Goal: Task Accomplishment & Management: Manage account settings

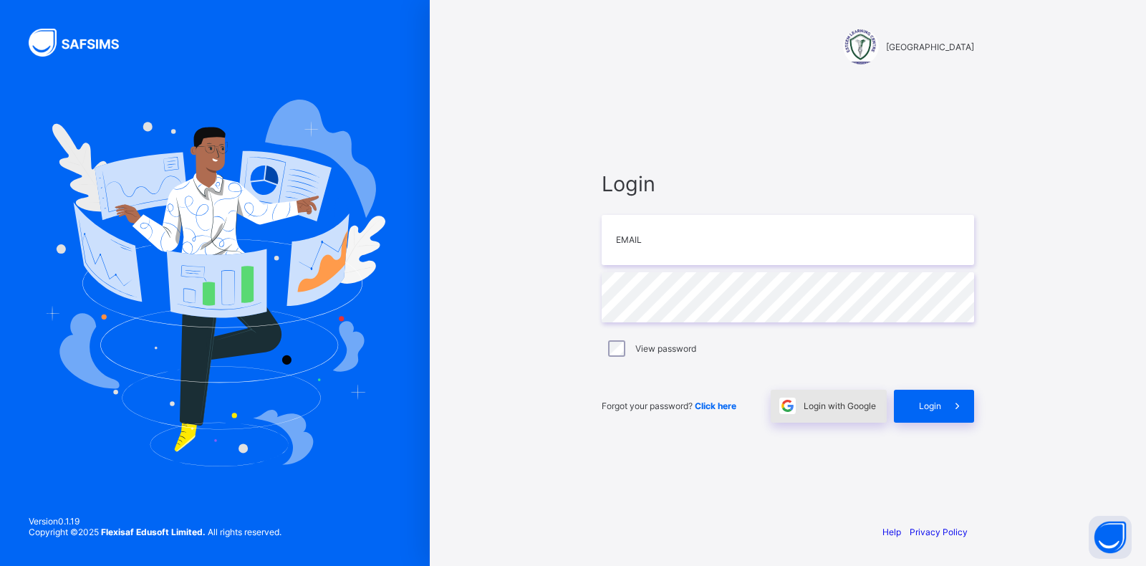
click at [843, 400] on span "Login with Google" at bounding box center [839, 405] width 72 height 11
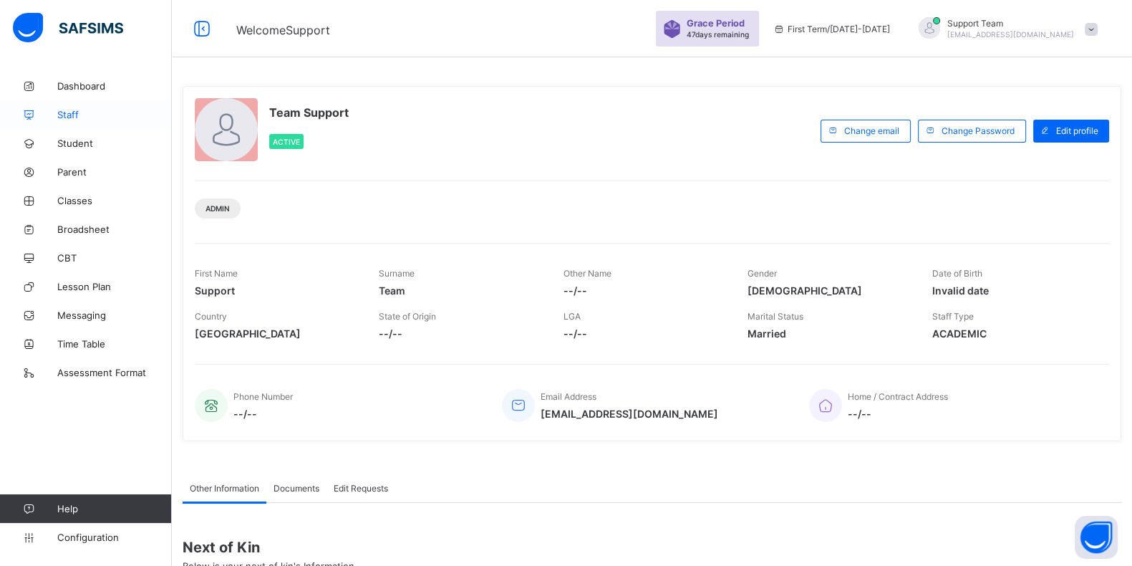
click at [87, 120] on link "Staff" at bounding box center [86, 114] width 172 height 29
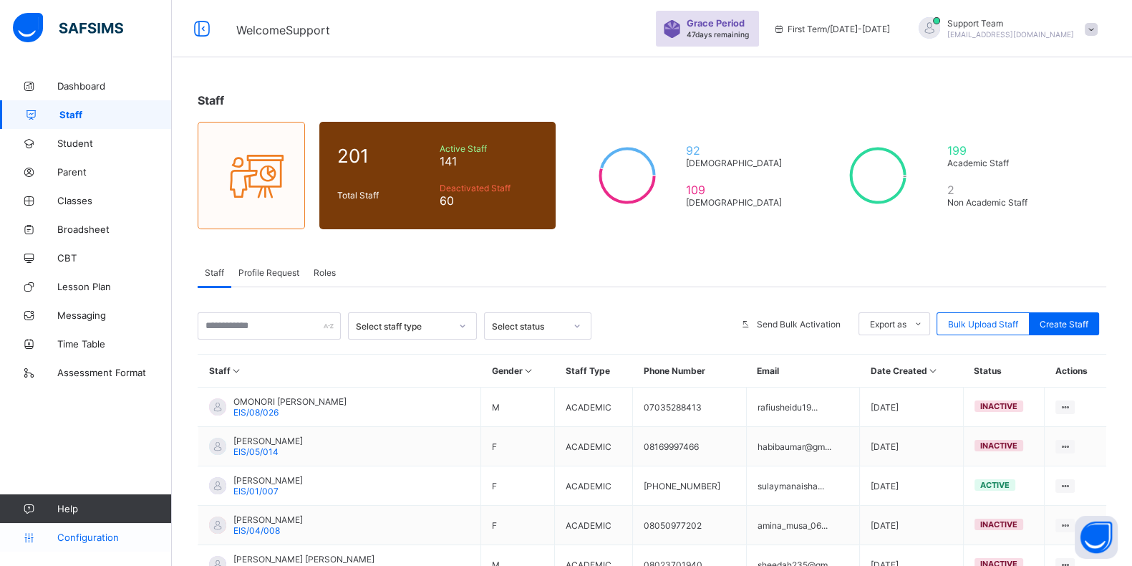
click at [87, 541] on span "Configuration" at bounding box center [114, 536] width 114 height 11
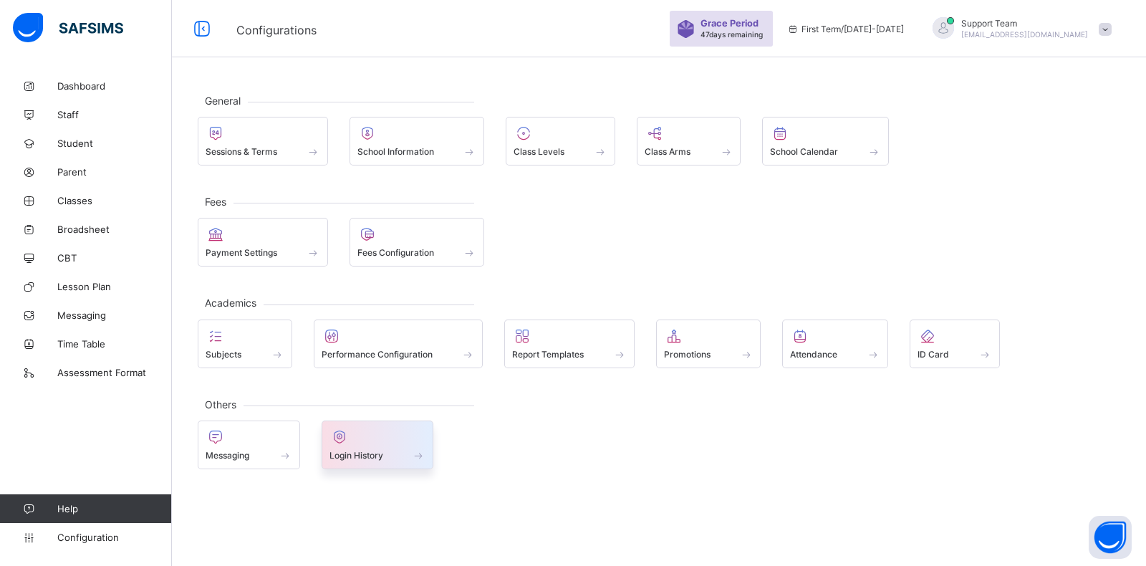
click at [392, 439] on div at bounding box center [377, 436] width 97 height 17
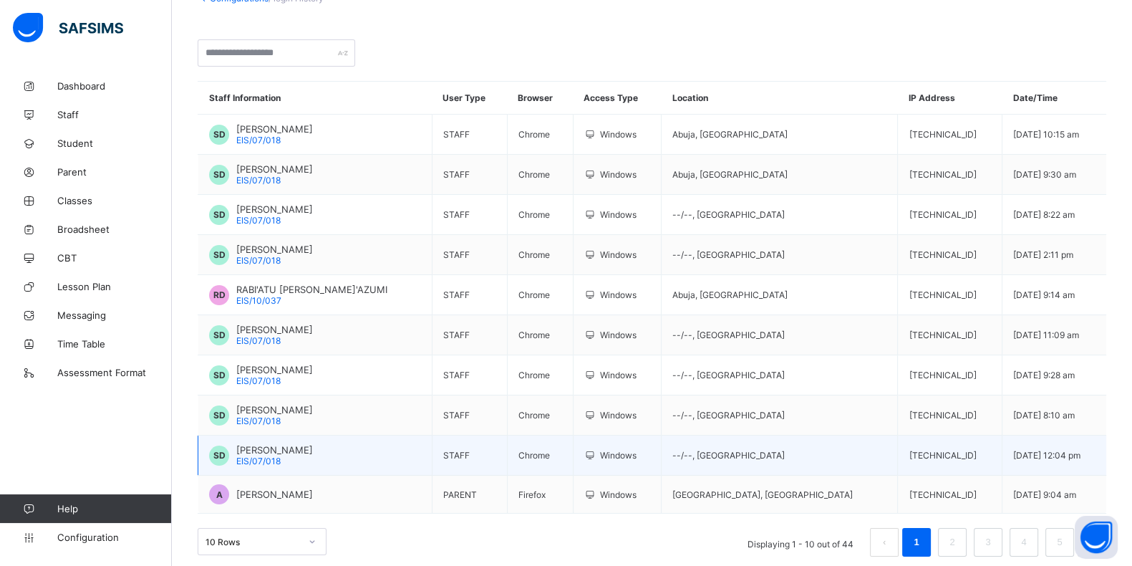
scroll to position [103, 0]
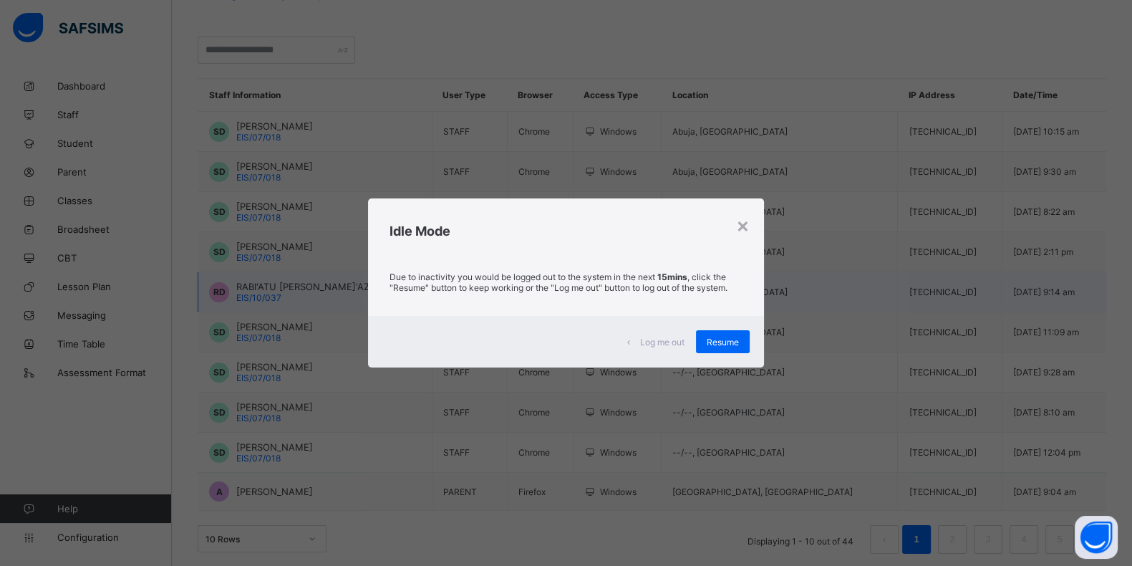
drag, startPoint x: 738, startPoint y: 344, endPoint x: 616, endPoint y: 301, distance: 129.7
click at [738, 345] on span "Resume" at bounding box center [723, 341] width 32 height 11
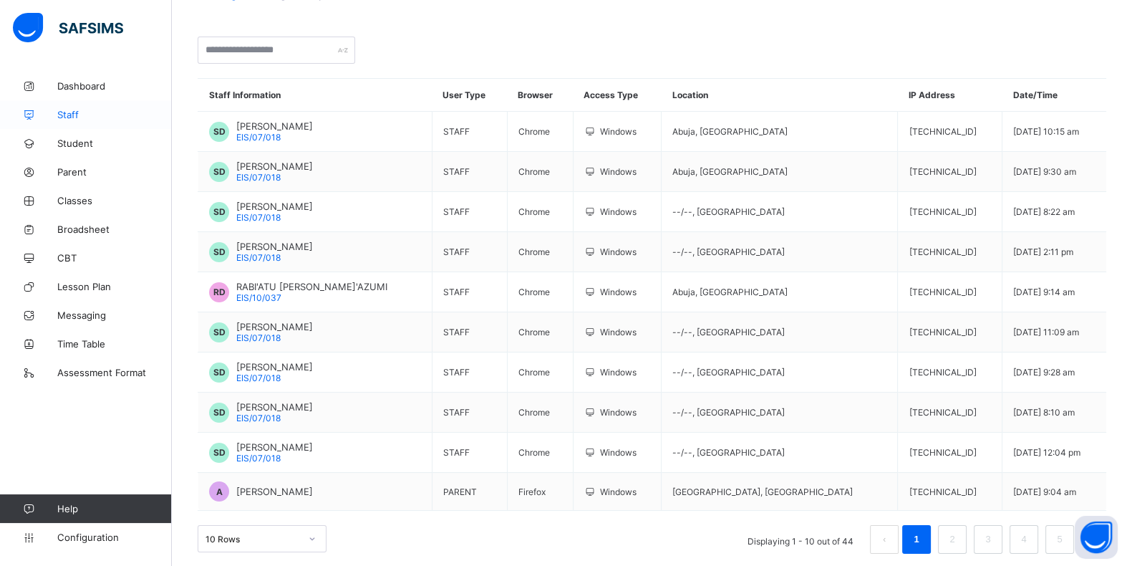
click at [91, 118] on span "Staff" at bounding box center [114, 114] width 115 height 11
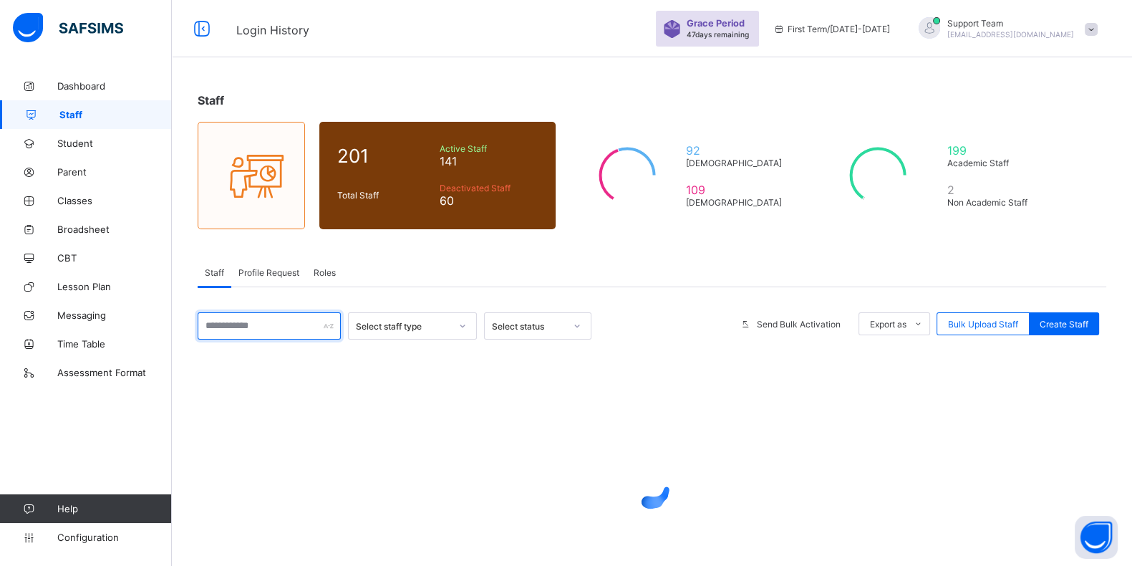
click at [281, 319] on input "text" at bounding box center [269, 325] width 143 height 27
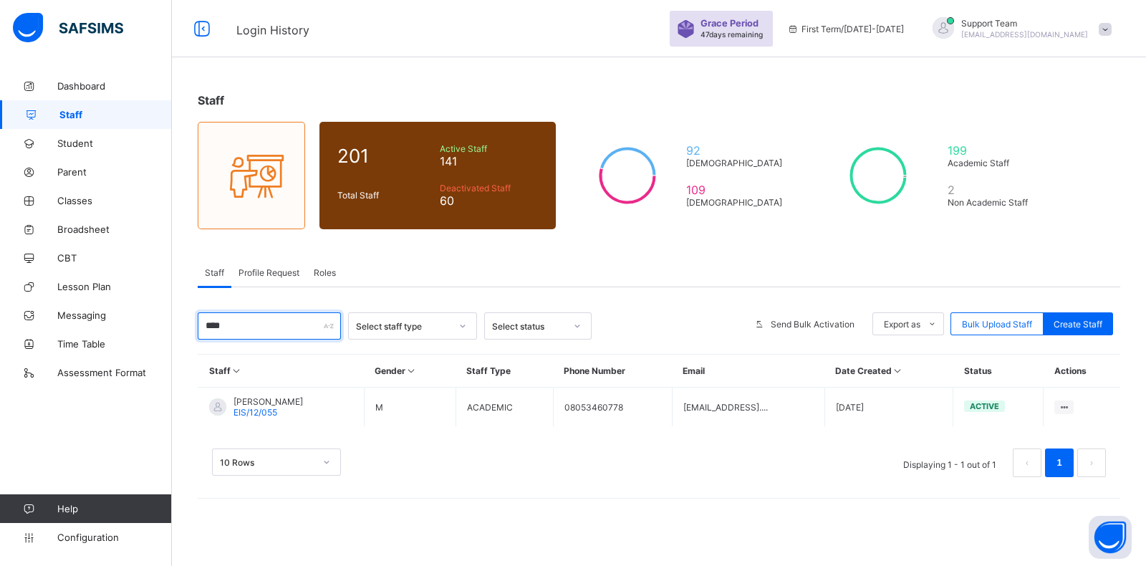
type input "****"
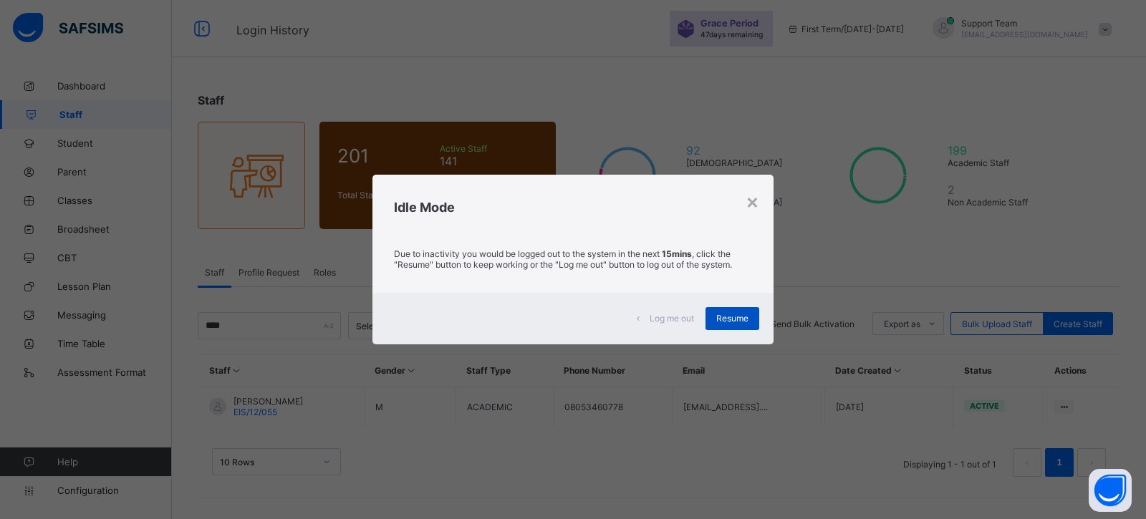
click at [733, 321] on span "Resume" at bounding box center [732, 318] width 32 height 11
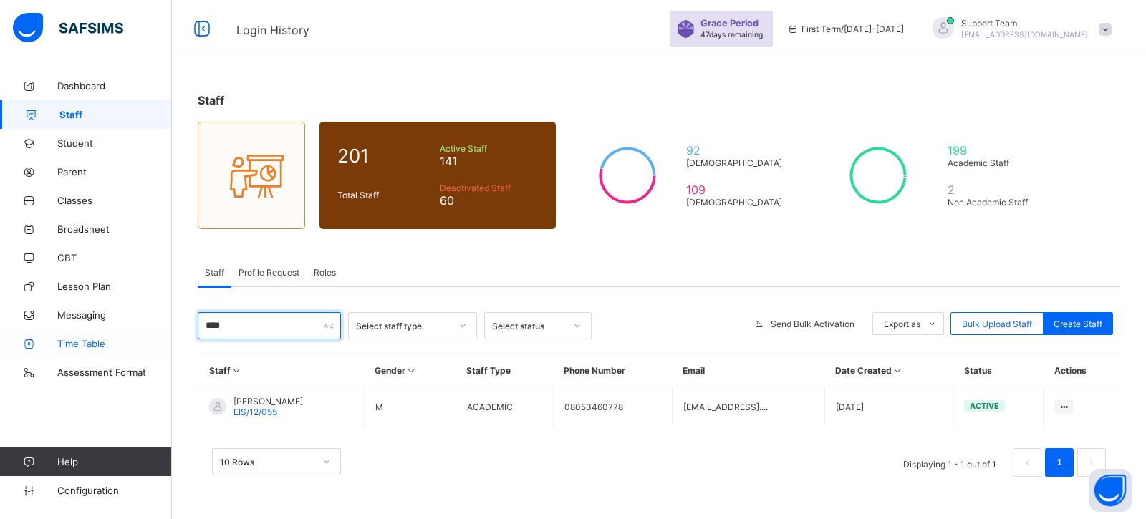
drag, startPoint x: 294, startPoint y: 329, endPoint x: 161, endPoint y: 352, distance: 134.4
click at [161, 352] on div "Login History Grace Period 47 days remaining First Term / 2025-2026 Support Tea…" at bounding box center [573, 259] width 1146 height 519
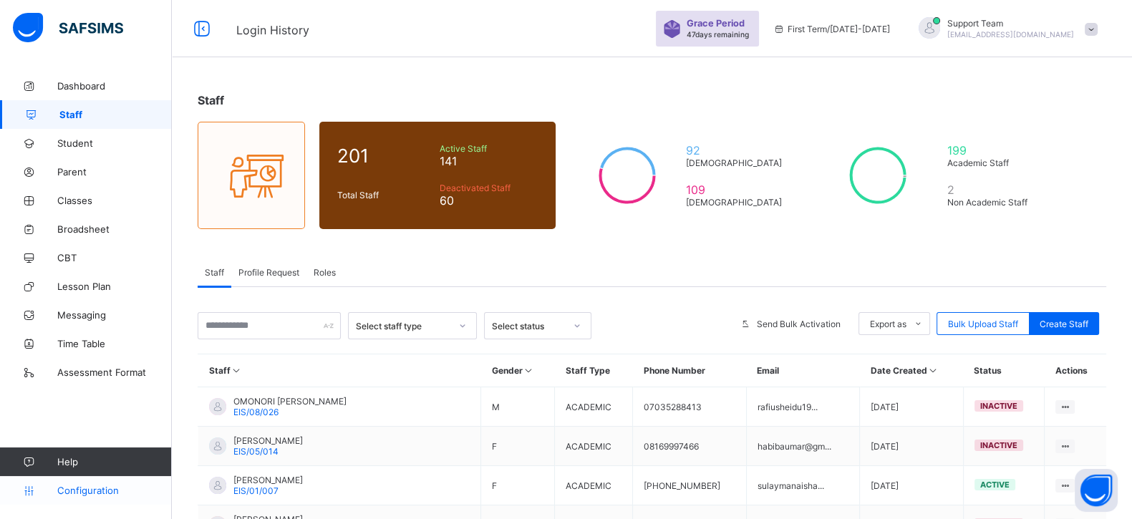
click at [84, 485] on span "Configuration" at bounding box center [114, 490] width 114 height 11
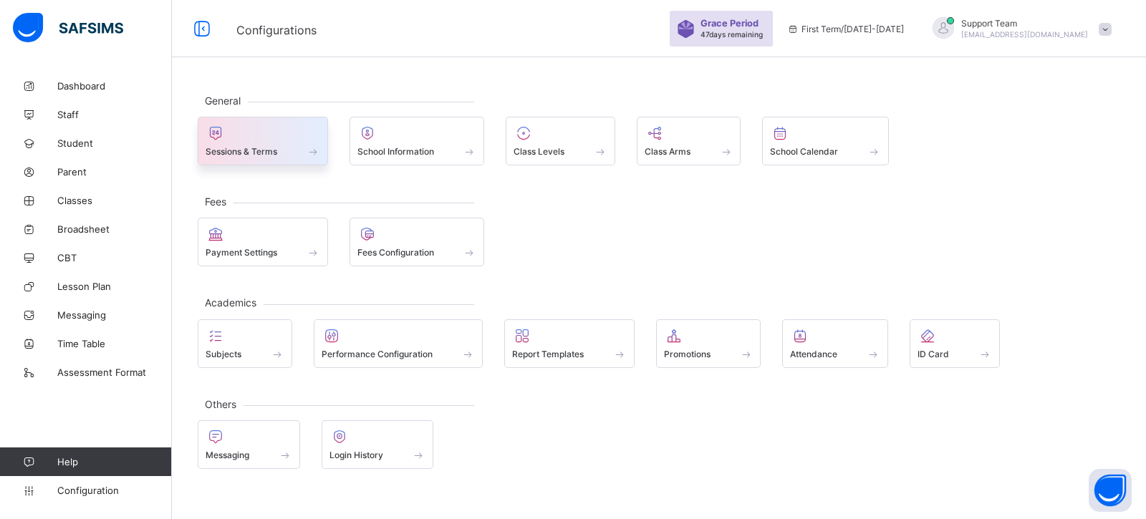
click at [286, 130] on div at bounding box center [262, 133] width 115 height 17
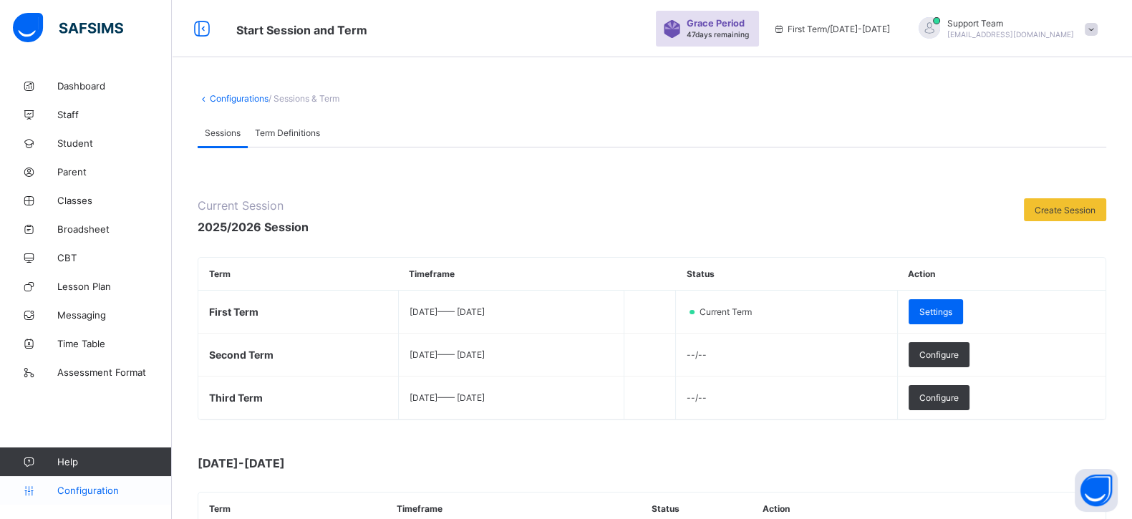
click at [107, 500] on link "Configuration" at bounding box center [85, 490] width 171 height 29
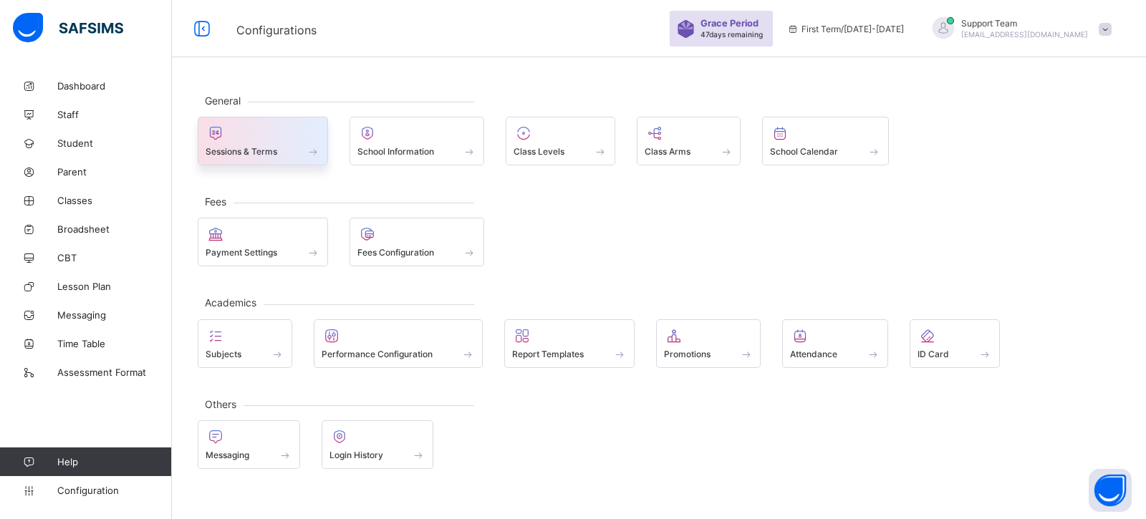
click at [238, 142] on span at bounding box center [262, 144] width 115 height 4
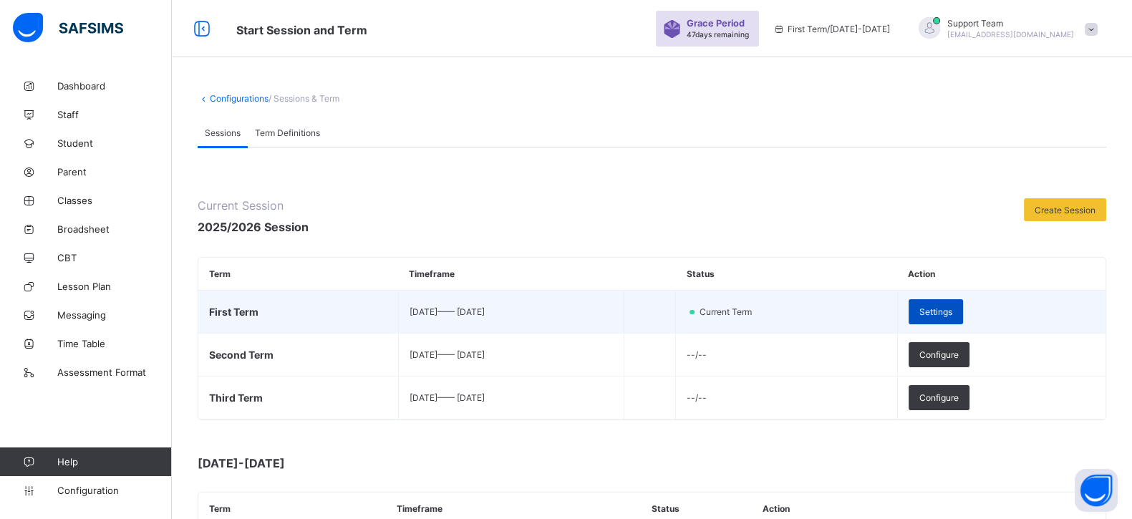
click at [952, 311] on span "Settings" at bounding box center [935, 311] width 33 height 11
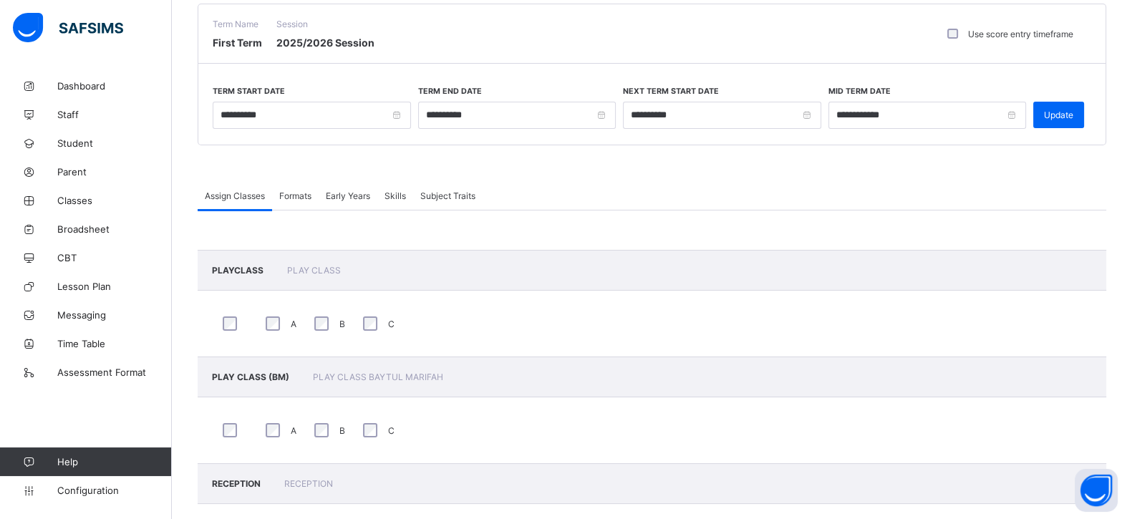
scroll to position [89, 0]
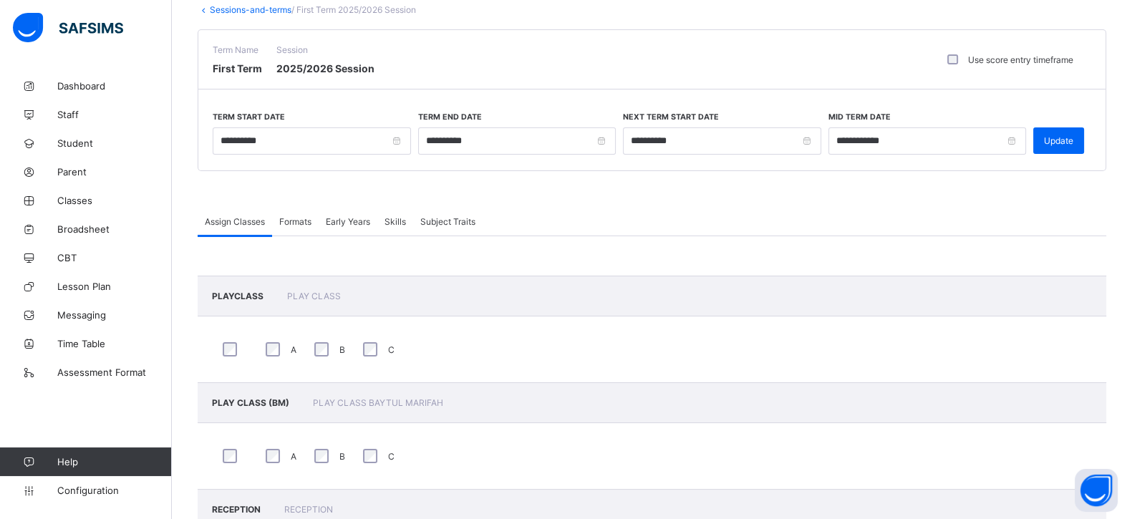
click at [339, 216] on span "Early Years" at bounding box center [348, 221] width 44 height 11
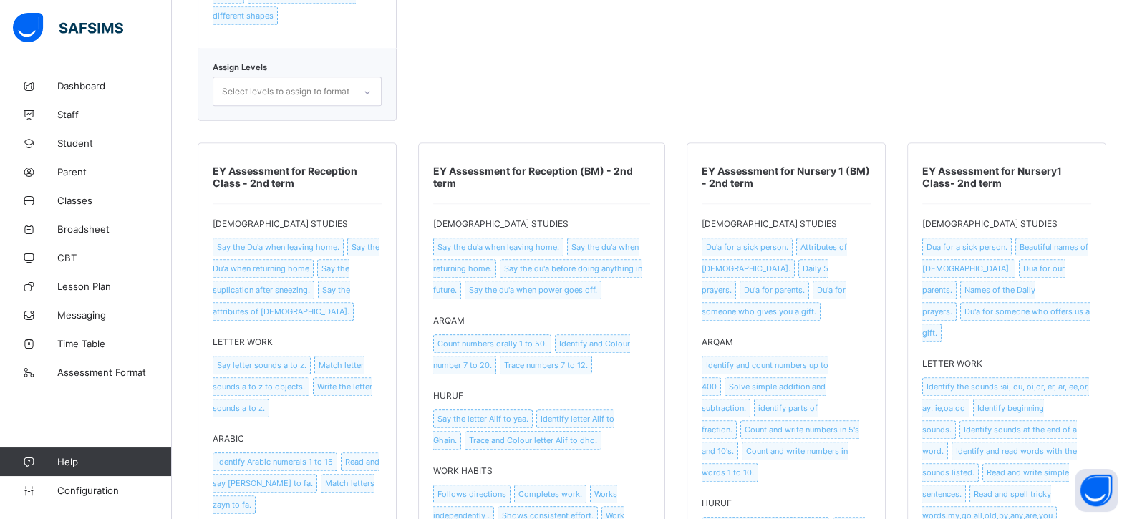
scroll to position [1458, 0]
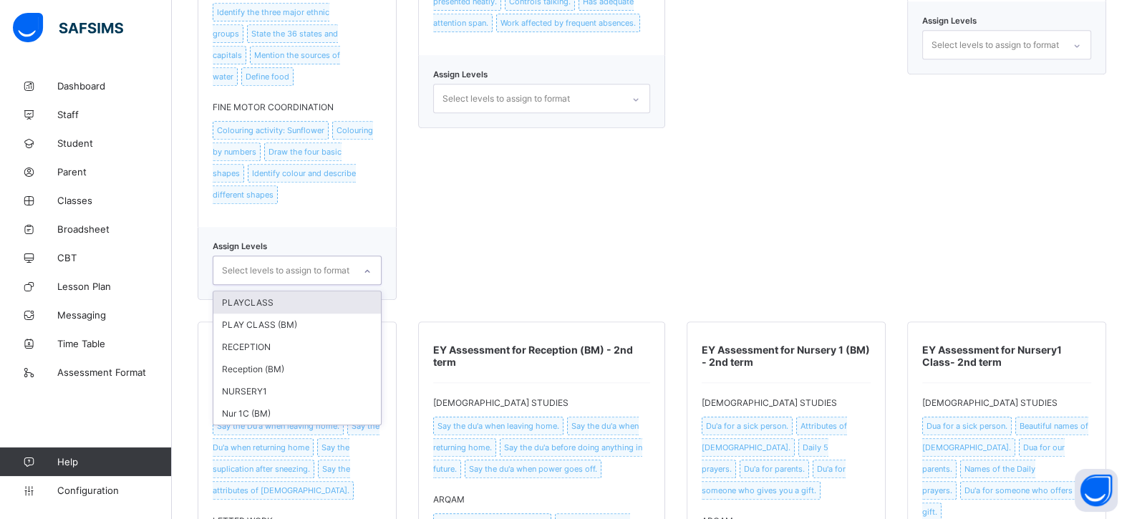
click at [279, 257] on div "Select levels to assign to format" at bounding box center [285, 270] width 127 height 27
click at [290, 380] on div "NURSERY1" at bounding box center [297, 391] width 168 height 22
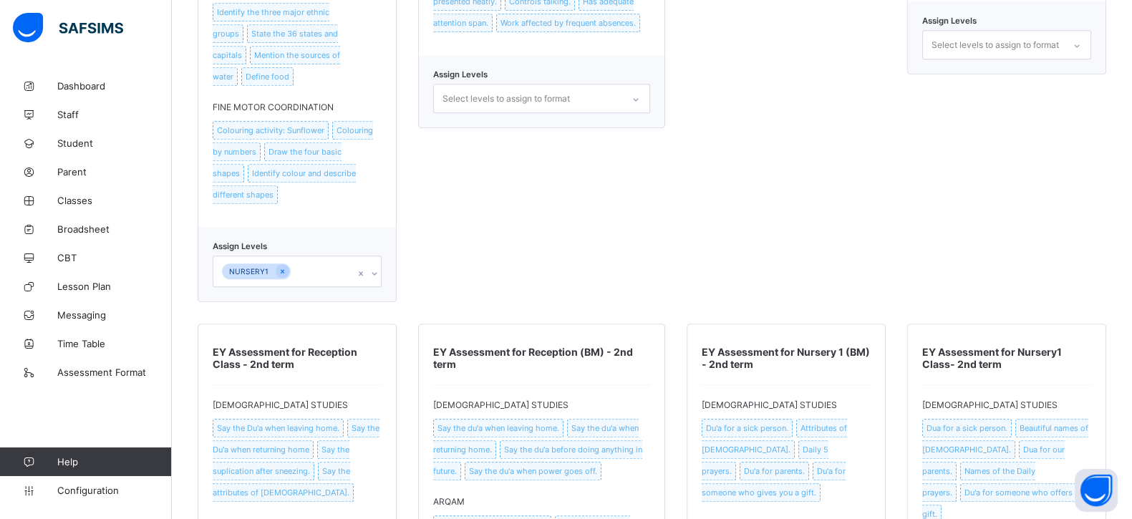
click at [527, 112] on div "Select levels to assign to format" at bounding box center [505, 98] width 127 height 27
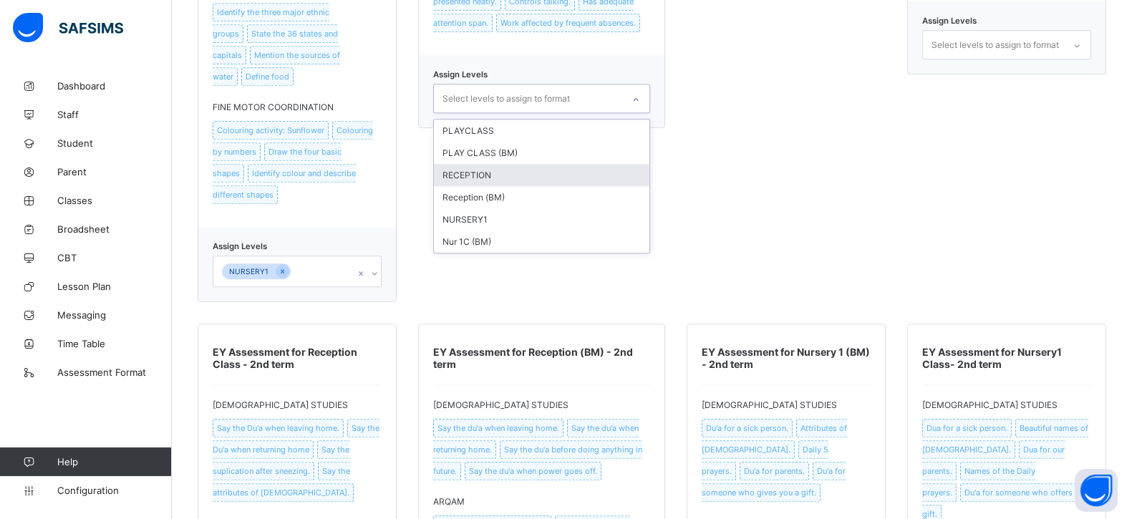
click at [508, 186] on div "RECEPTION" at bounding box center [541, 175] width 215 height 22
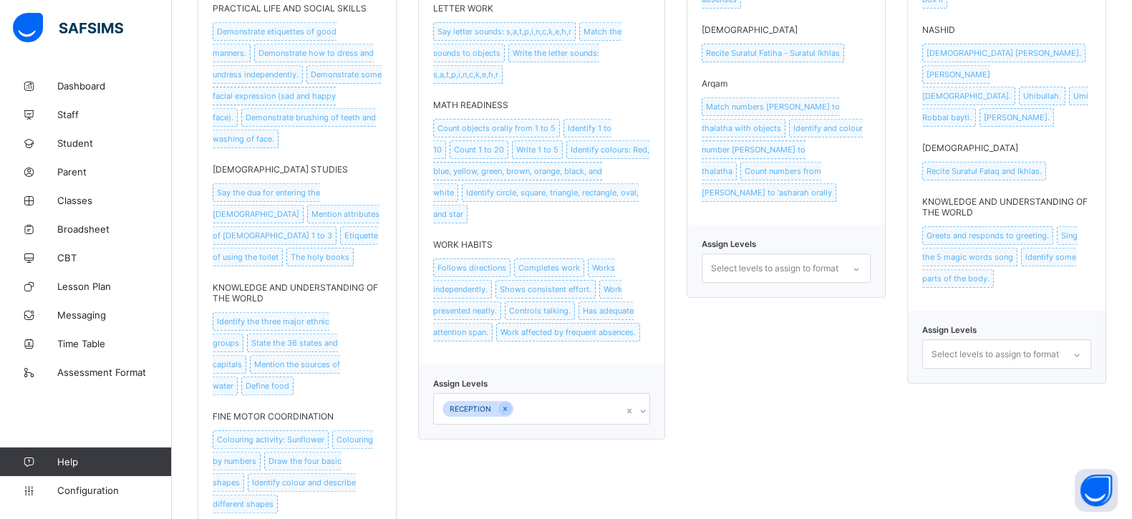
scroll to position [1100, 0]
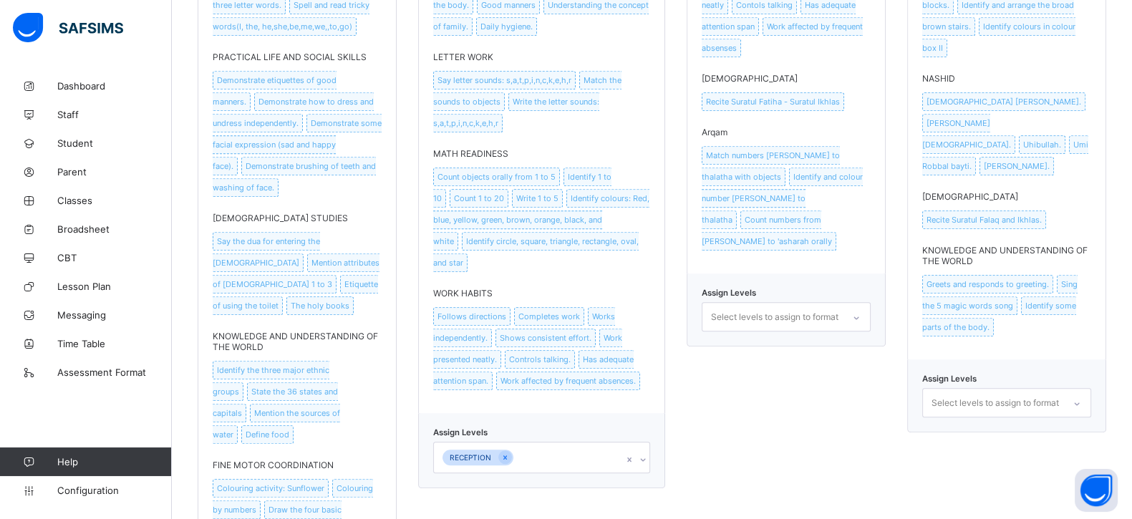
click at [778, 304] on div "Select levels to assign to format" at bounding box center [774, 317] width 127 height 27
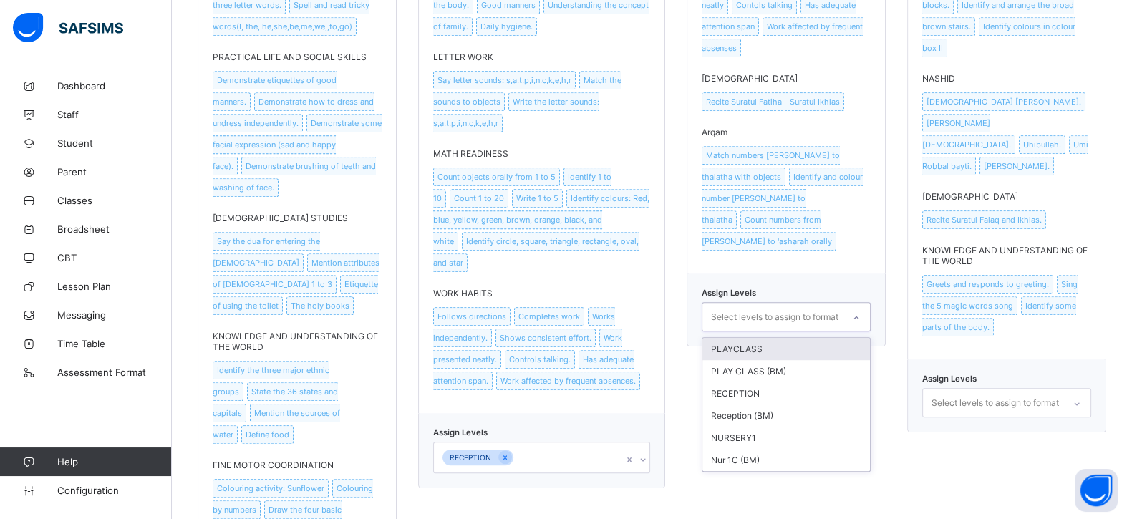
click at [770, 338] on div "PLAYCLASS" at bounding box center [786, 349] width 168 height 22
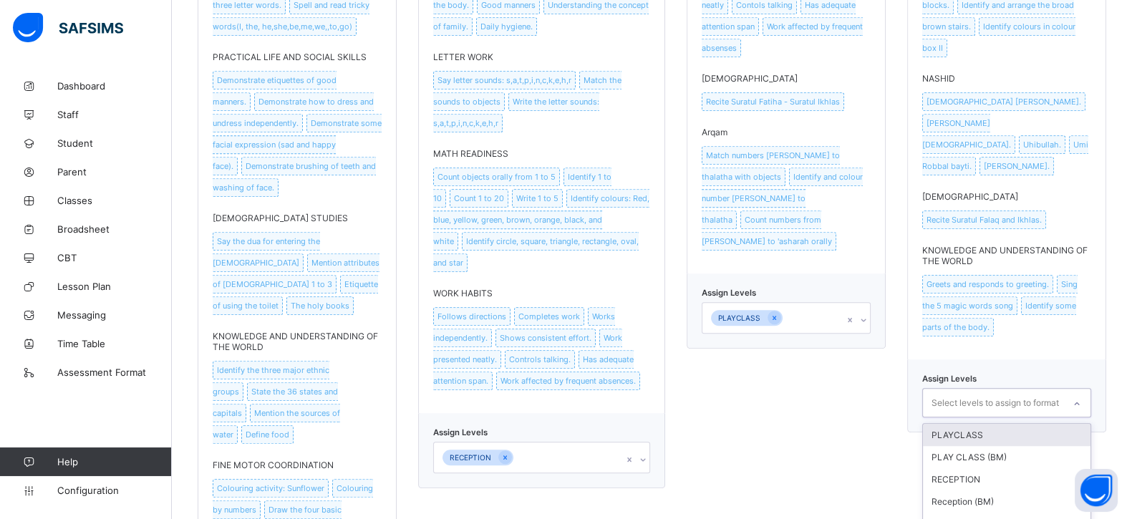
click at [1013, 389] on div "Select levels to assign to format" at bounding box center [994, 402] width 127 height 27
click at [994, 446] on div "PLAY CLASS (BM)" at bounding box center [1007, 457] width 168 height 22
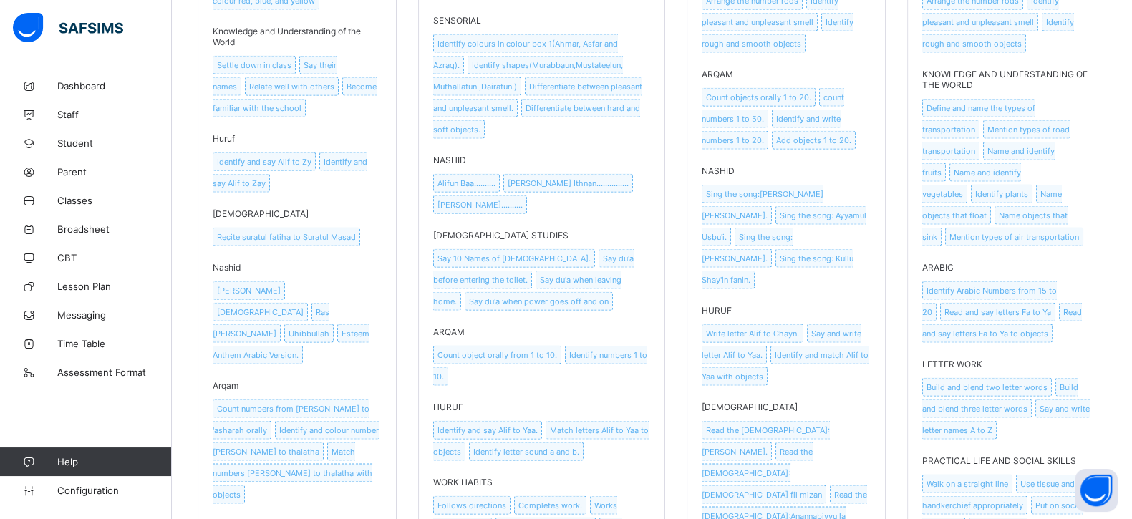
scroll to position [3963, 0]
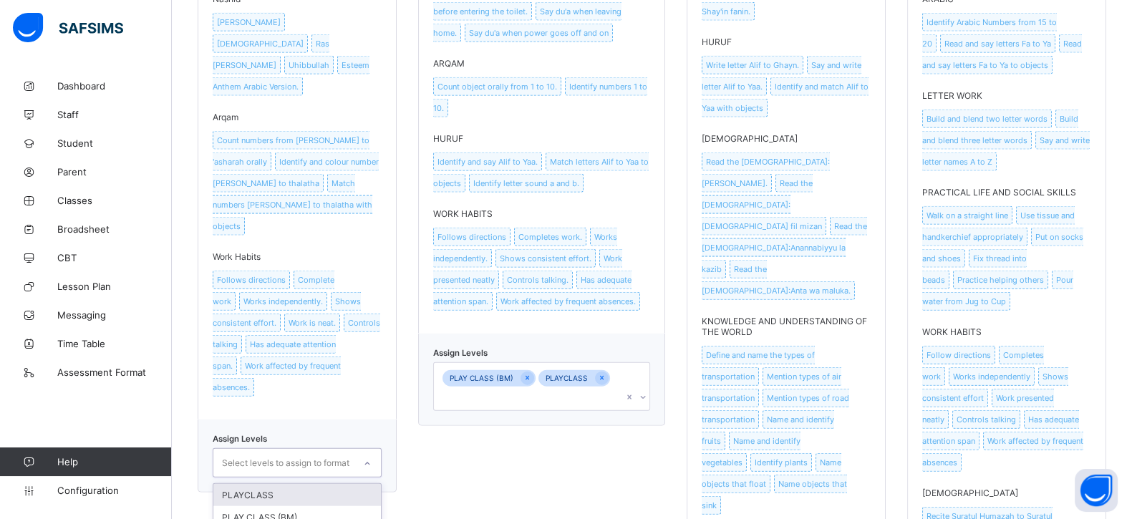
click at [306, 450] on div "Select levels to assign to format" at bounding box center [285, 463] width 127 height 27
click at [531, 373] on icon at bounding box center [527, 378] width 8 height 10
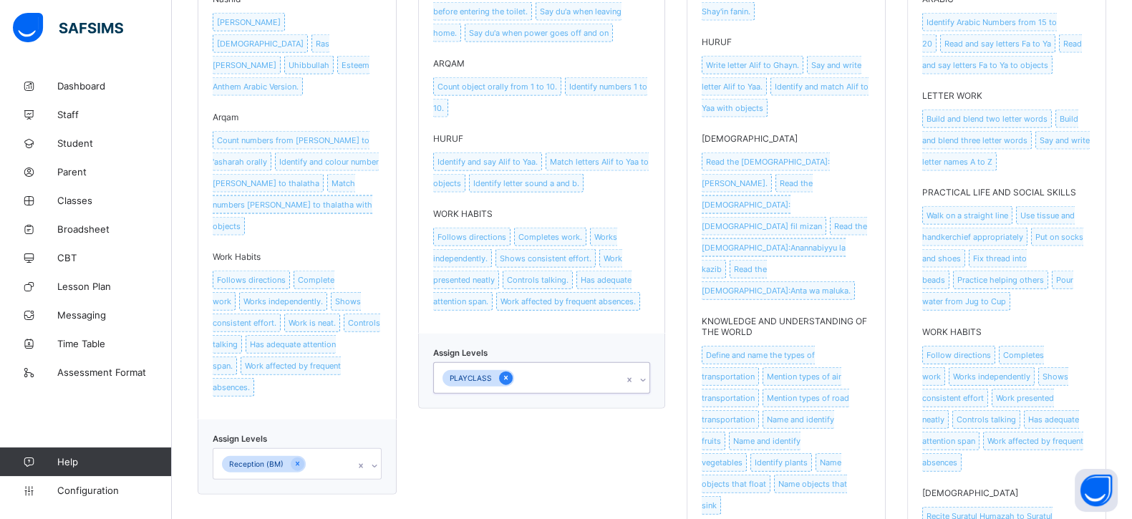
click at [513, 372] on div at bounding box center [506, 379] width 14 height 14
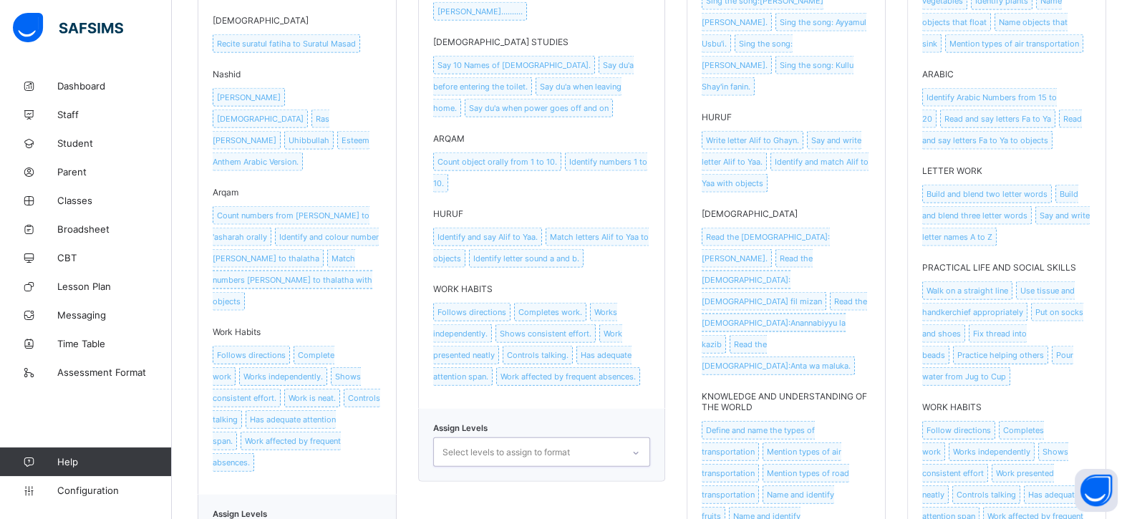
scroll to position [4142, 0]
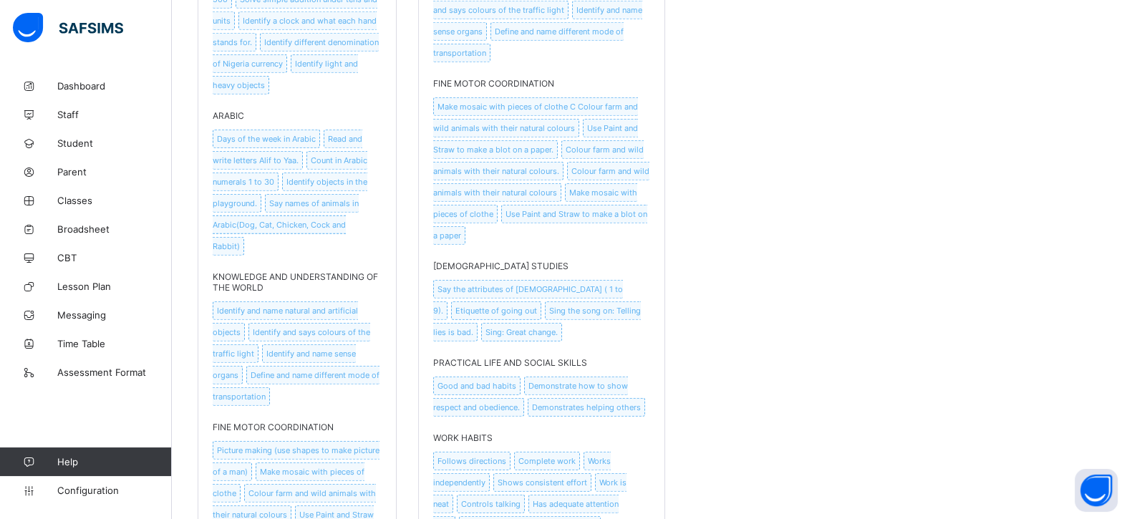
scroll to position [5367, 0]
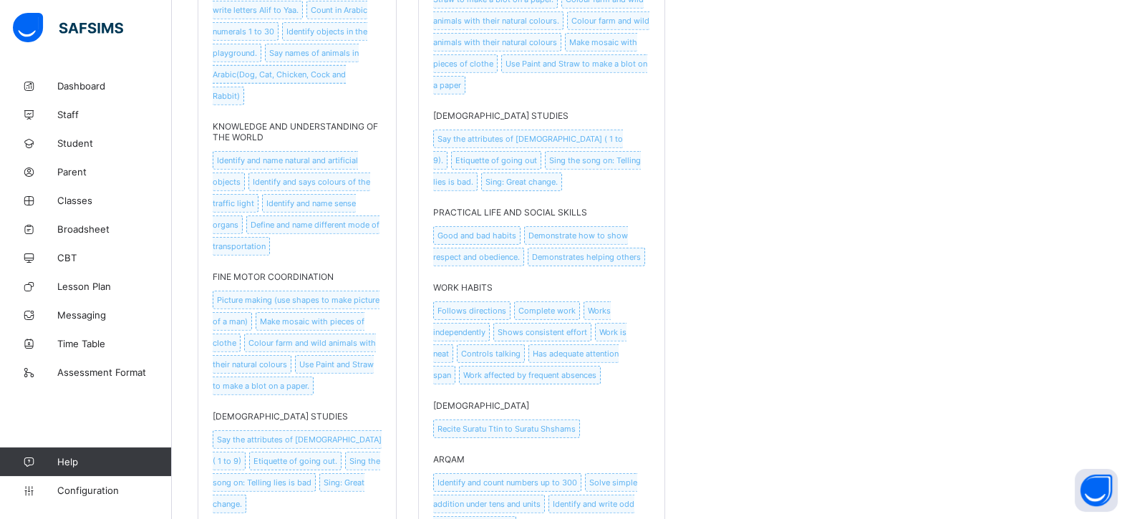
drag, startPoint x: 281, startPoint y: 462, endPoint x: 513, endPoint y: 294, distance: 286.6
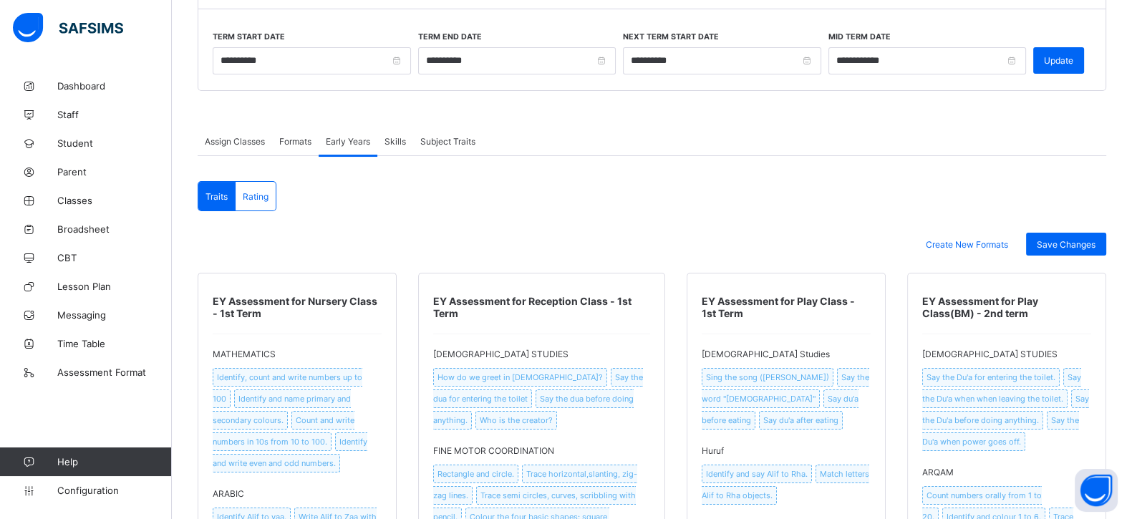
scroll to position [0, 0]
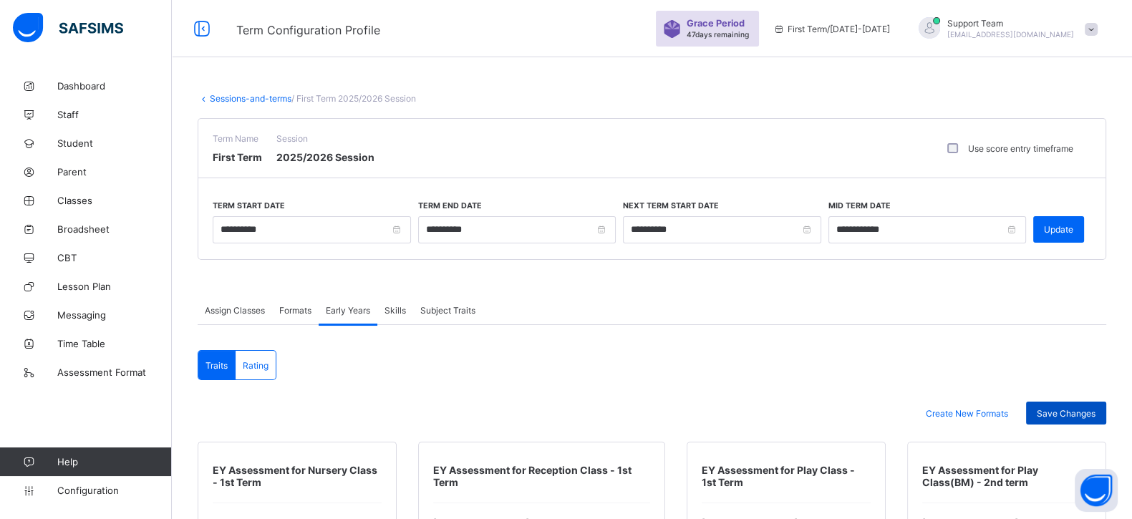
click at [1072, 408] on span "Save Changes" at bounding box center [1066, 413] width 59 height 11
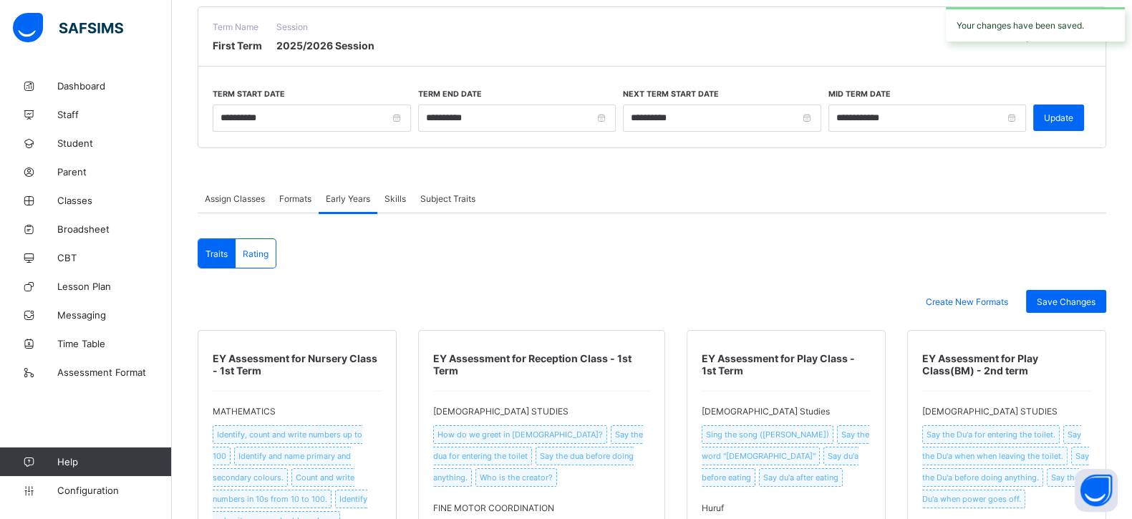
scroll to position [268, 0]
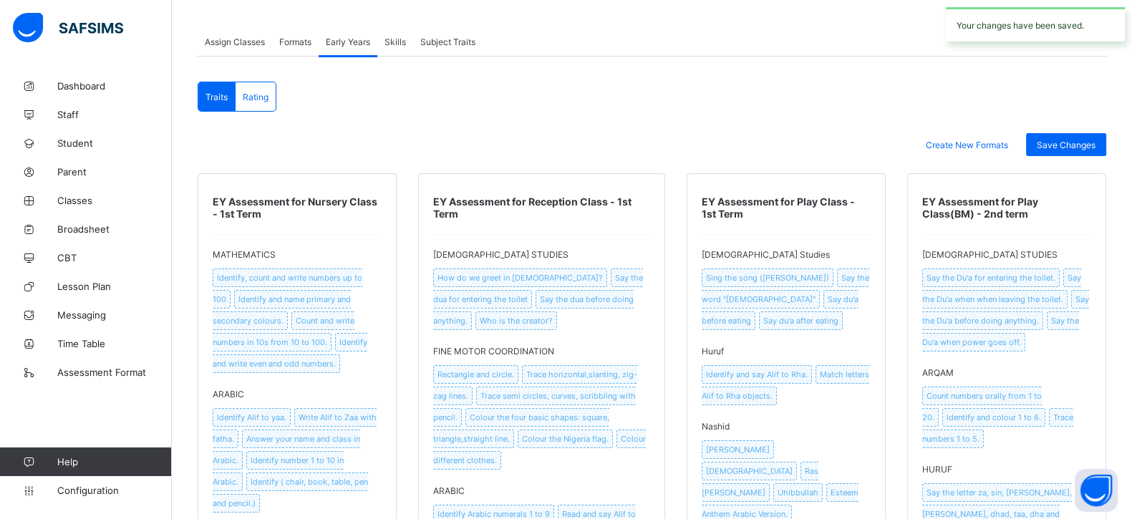
click at [271, 96] on div "Rating" at bounding box center [256, 96] width 40 height 29
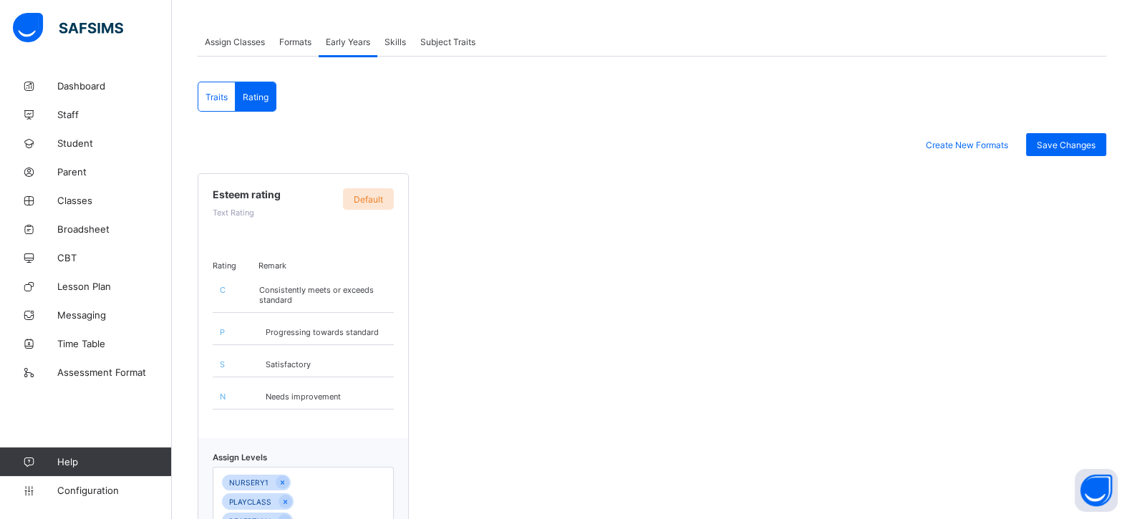
click at [214, 99] on span "Traits" at bounding box center [216, 97] width 22 height 11
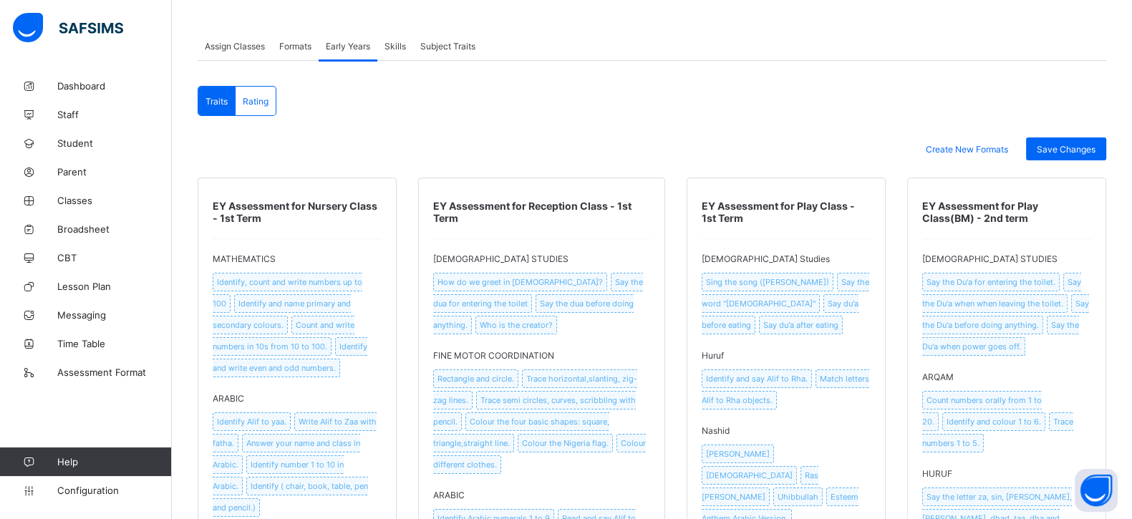
scroll to position [263, 0]
click at [92, 228] on span "Broadsheet" at bounding box center [114, 228] width 115 height 11
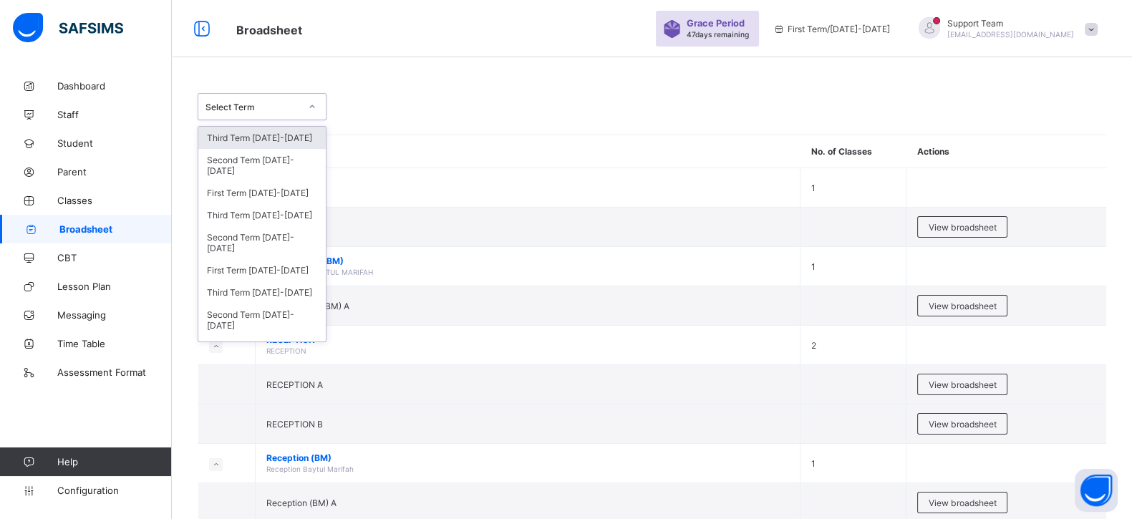
click at [303, 117] on div at bounding box center [312, 106] width 24 height 23
click at [258, 270] on div "First Term 2024-2025" at bounding box center [261, 270] width 127 height 22
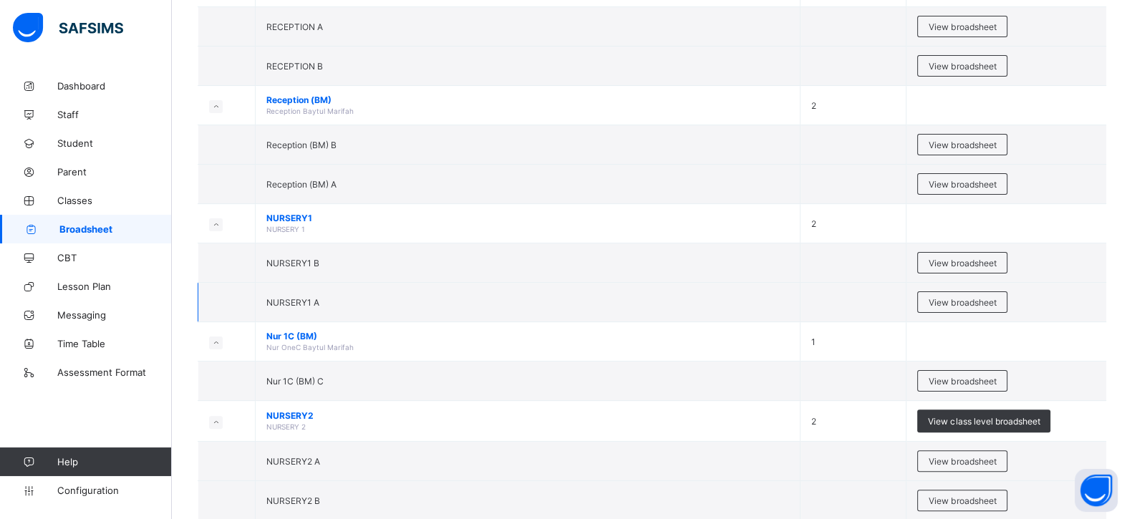
scroll to position [537, 0]
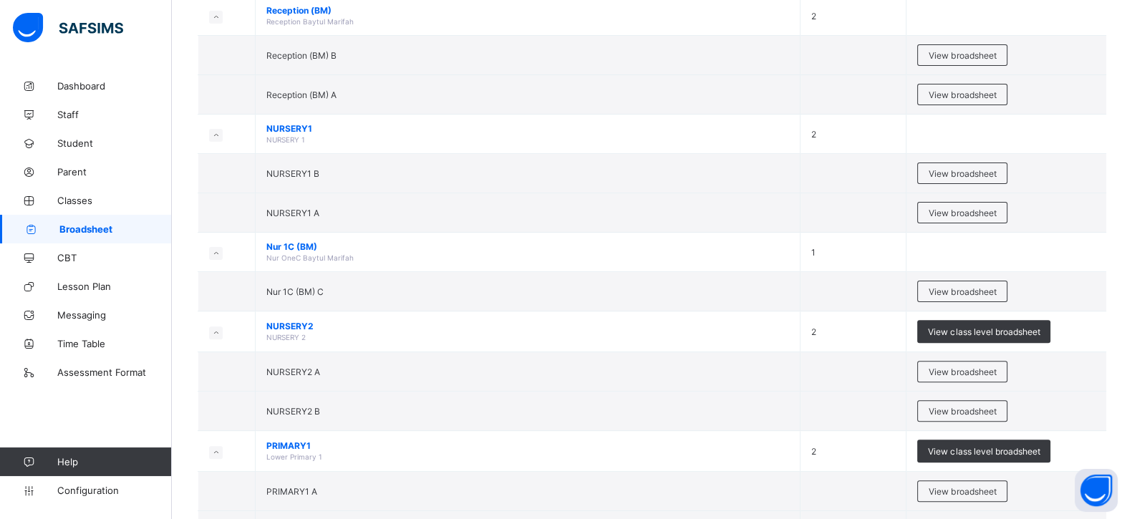
click at [962, 286] on span "View broadsheet" at bounding box center [962, 291] width 67 height 11
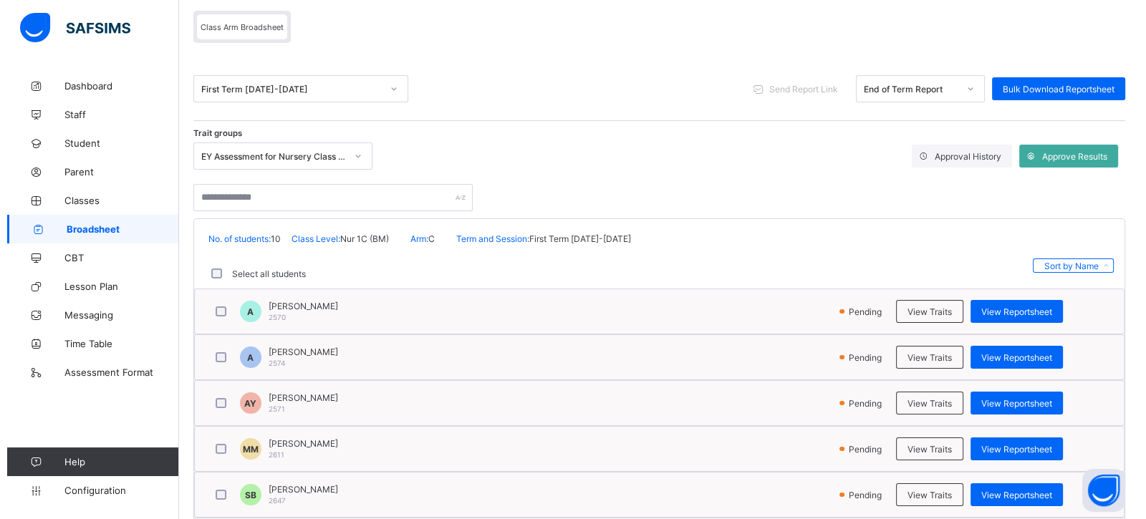
scroll to position [178, 0]
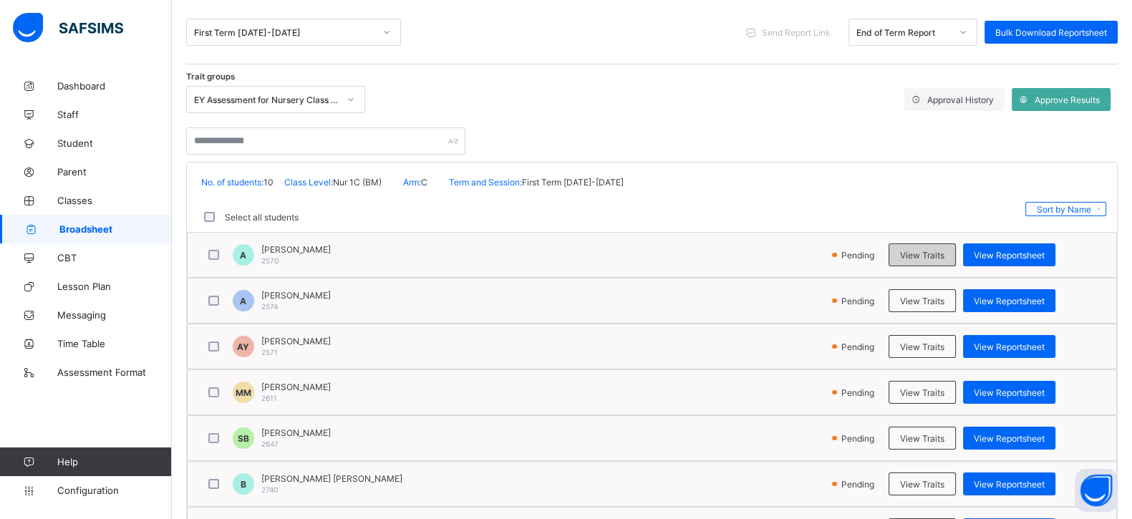
click at [914, 257] on div "View Traits" at bounding box center [921, 254] width 67 height 23
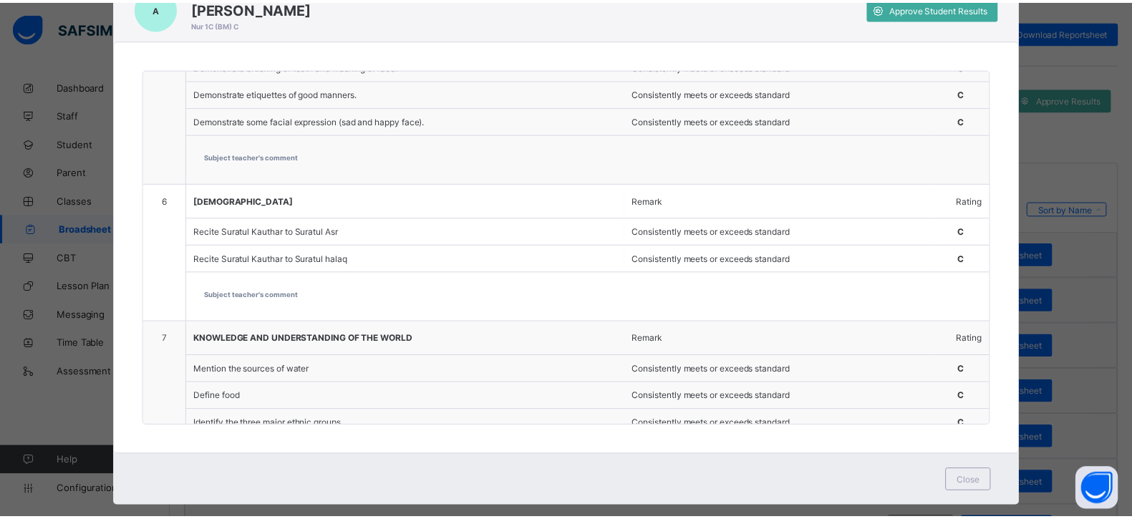
scroll to position [91, 0]
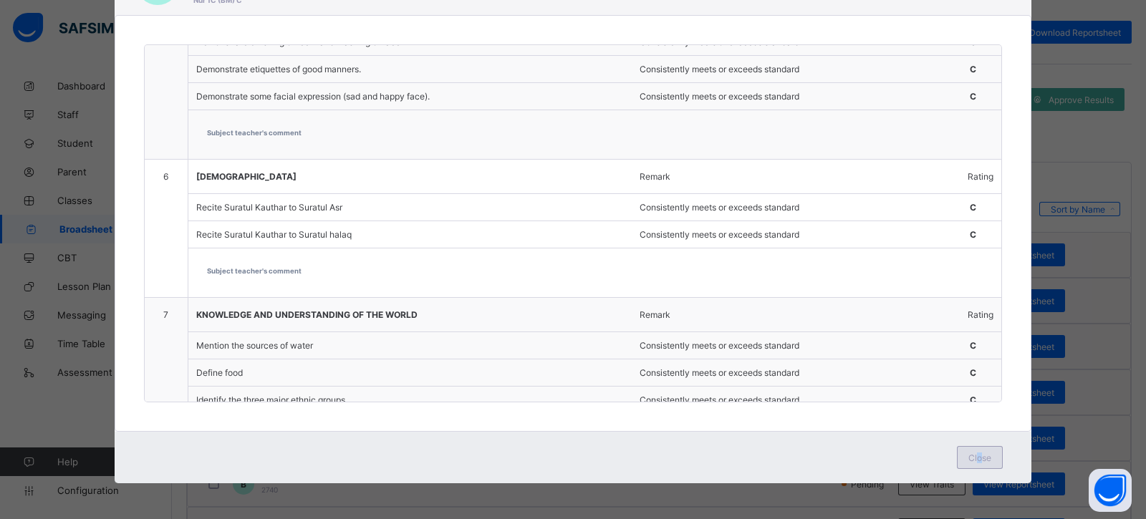
click at [975, 459] on span "Close" at bounding box center [979, 457] width 23 height 11
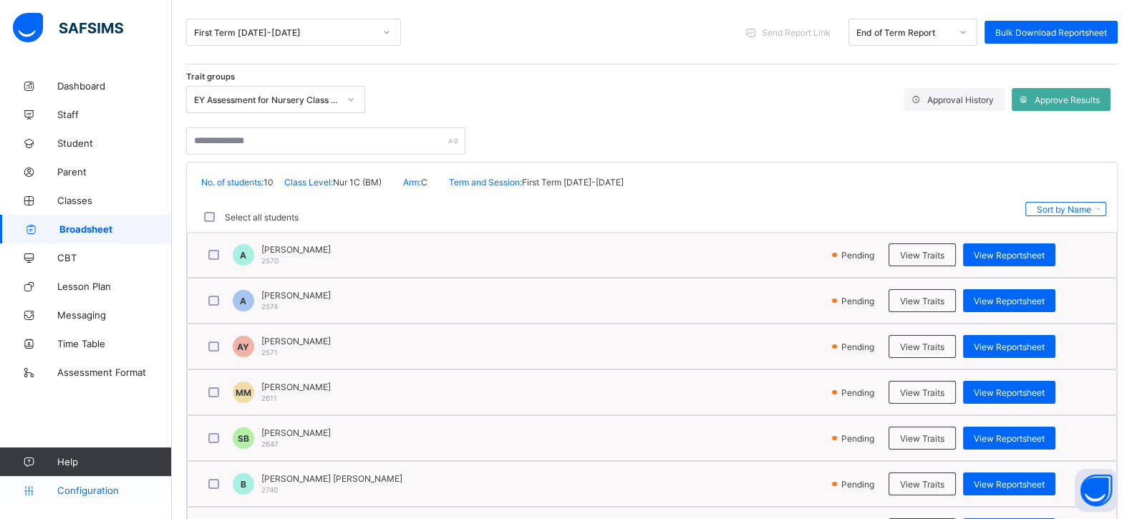
click at [84, 490] on span "Configuration" at bounding box center [114, 490] width 114 height 11
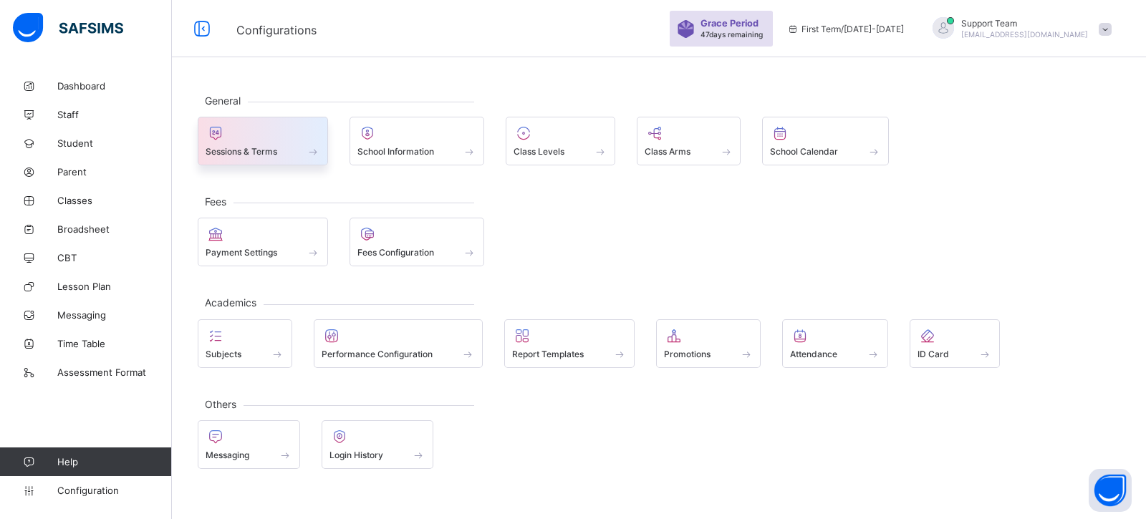
click at [306, 125] on div at bounding box center [262, 133] width 115 height 17
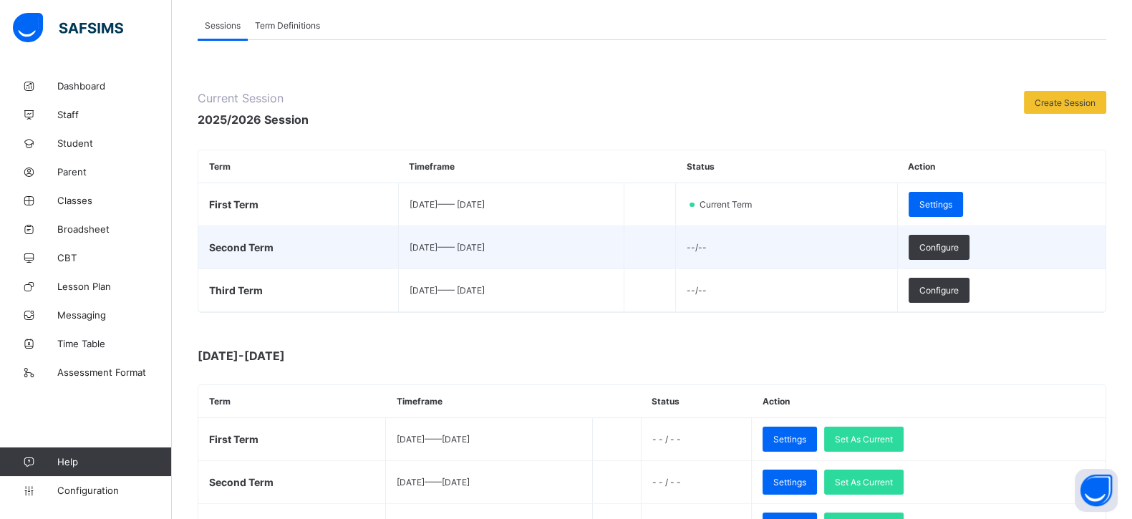
scroll to position [268, 0]
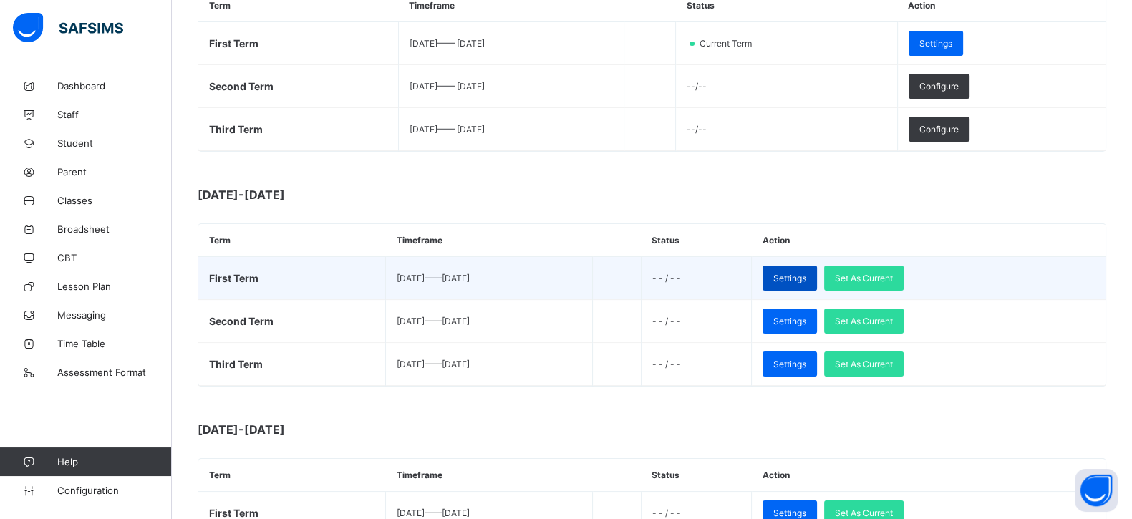
click at [806, 273] on span "Settings" at bounding box center [789, 278] width 33 height 11
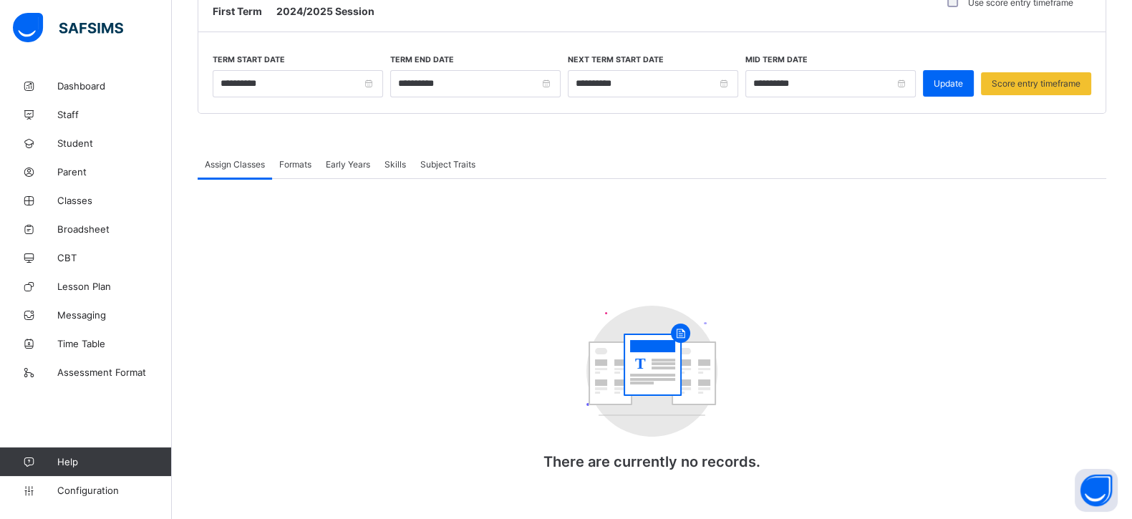
click at [301, 164] on span "Formats" at bounding box center [295, 164] width 32 height 11
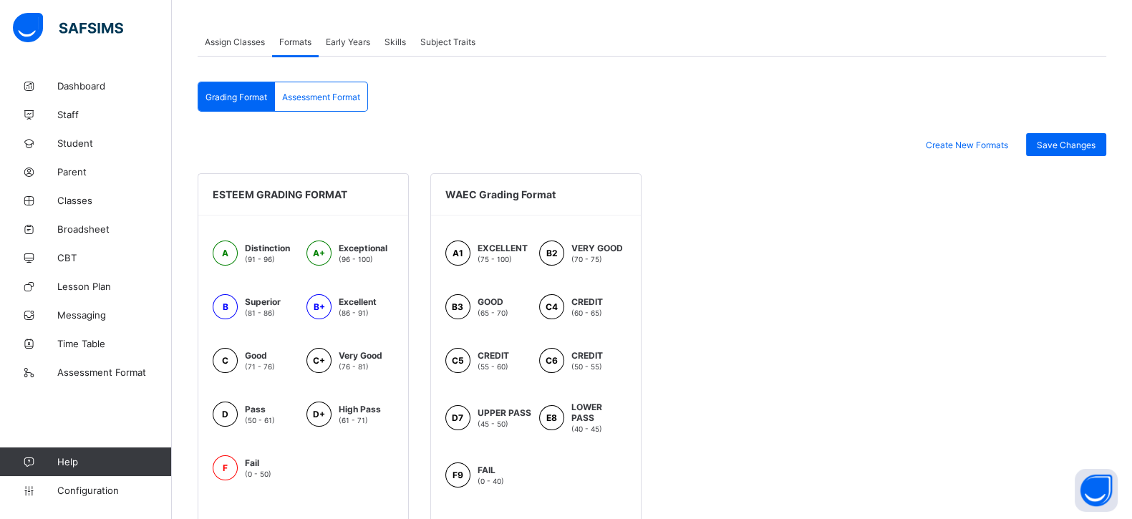
click at [344, 37] on span "Early Years" at bounding box center [348, 42] width 44 height 11
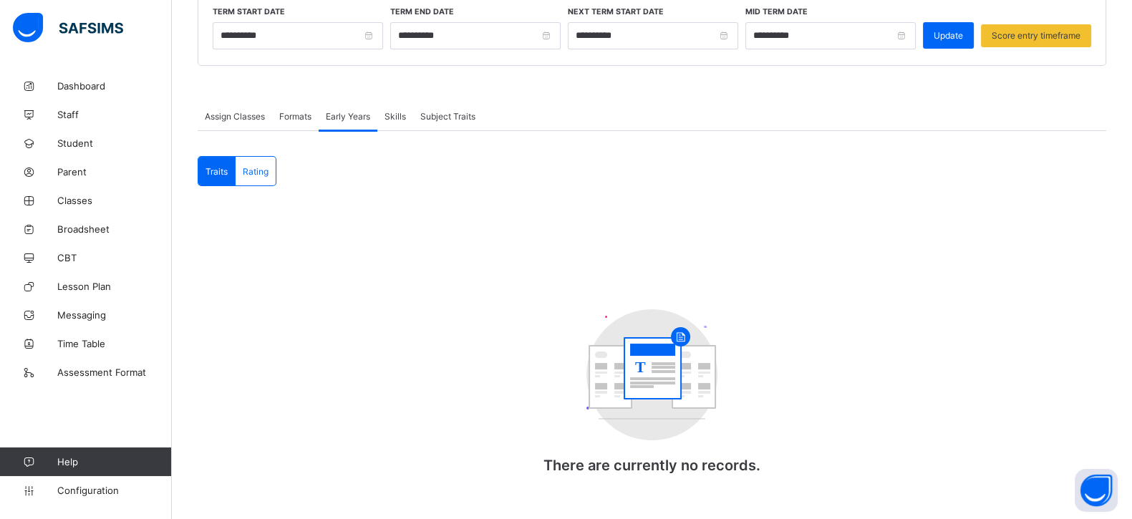
scroll to position [205, 0]
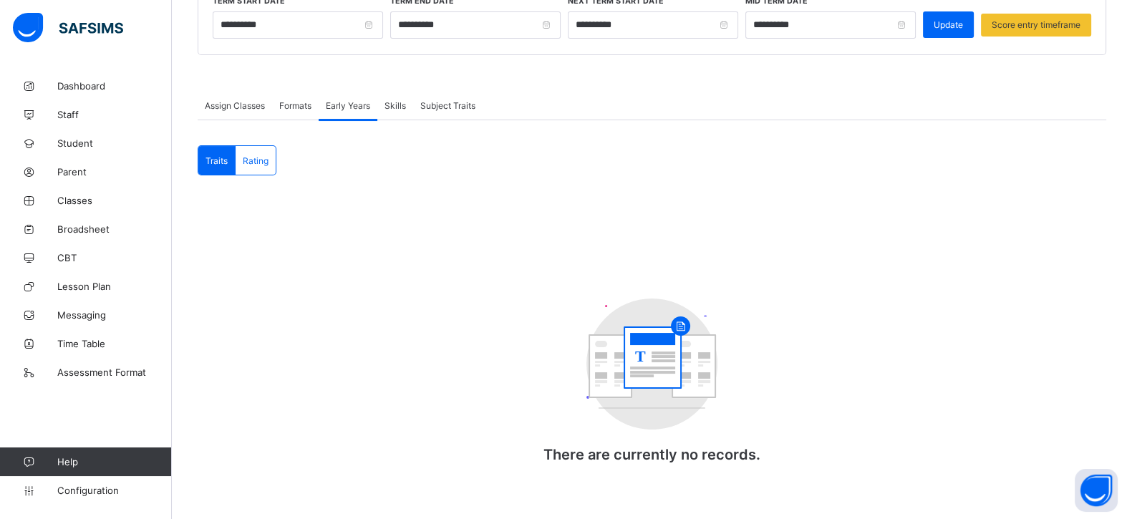
click at [254, 156] on span "Rating" at bounding box center [256, 160] width 26 height 11
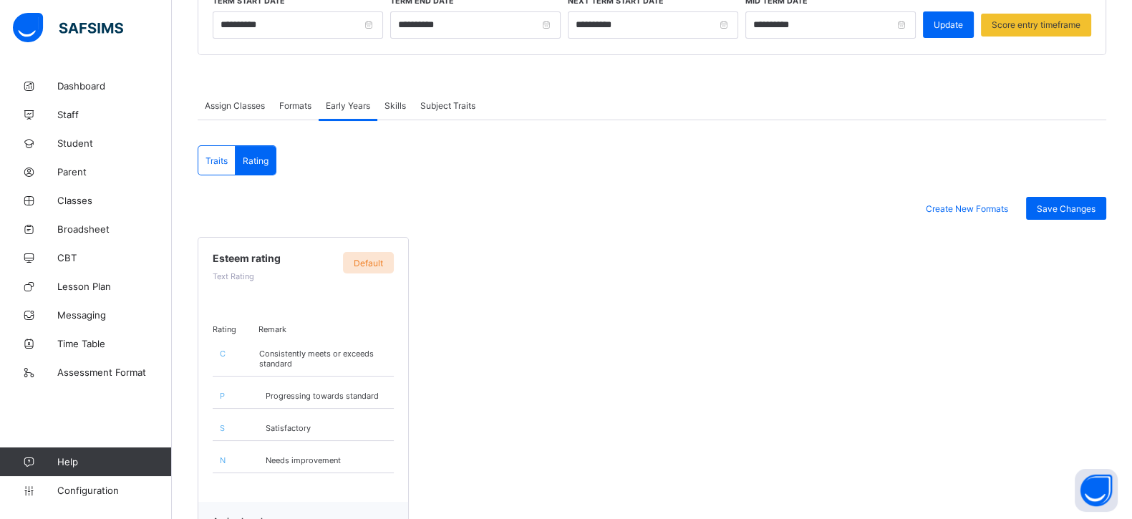
click at [211, 156] on span "Traits" at bounding box center [216, 160] width 22 height 11
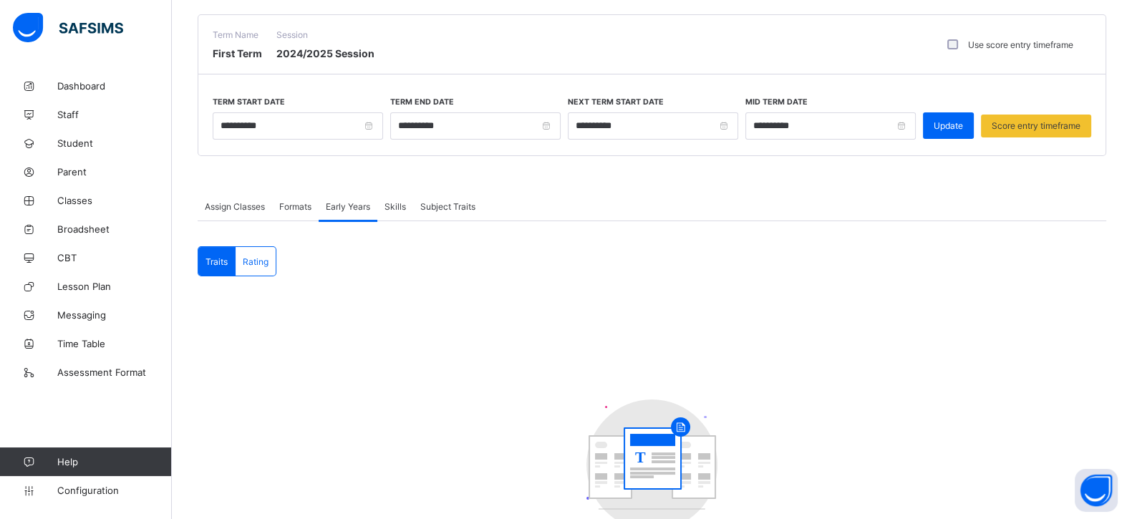
scroll to position [0, 0]
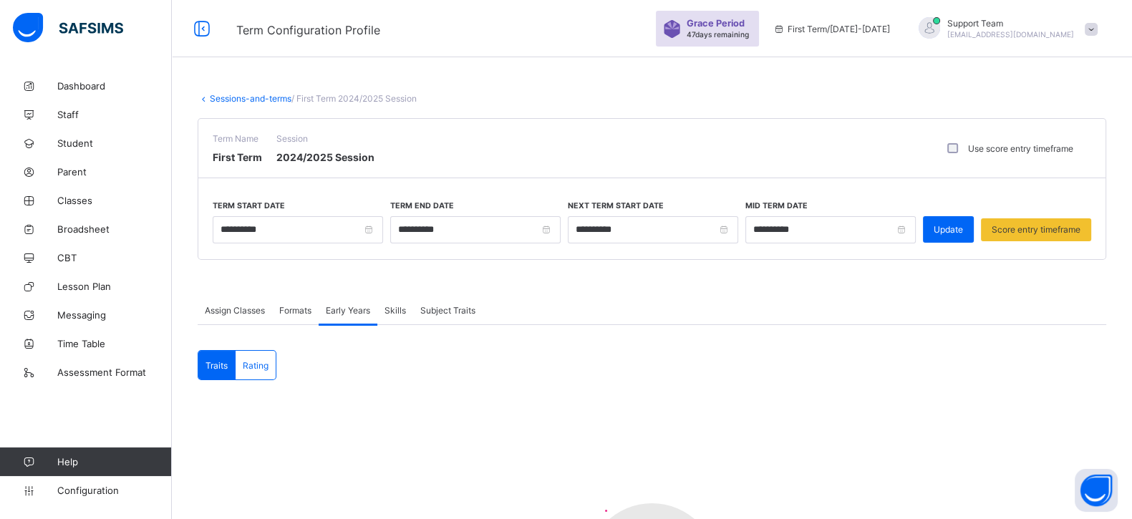
click at [305, 308] on span "Formats" at bounding box center [295, 310] width 32 height 11
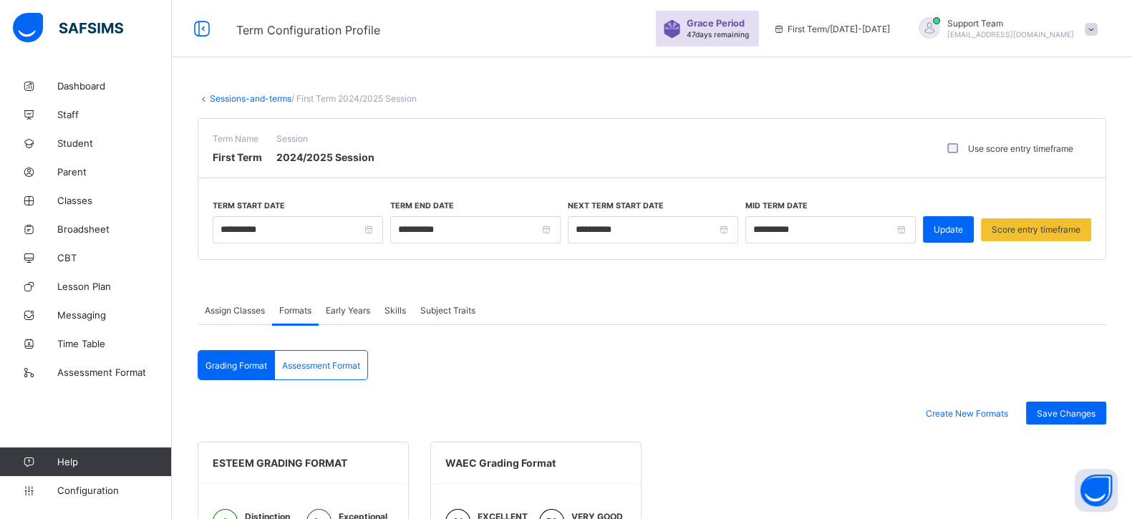
click at [376, 302] on div "Early Years" at bounding box center [348, 310] width 59 height 29
click at [333, 311] on span "Early Years" at bounding box center [348, 310] width 44 height 11
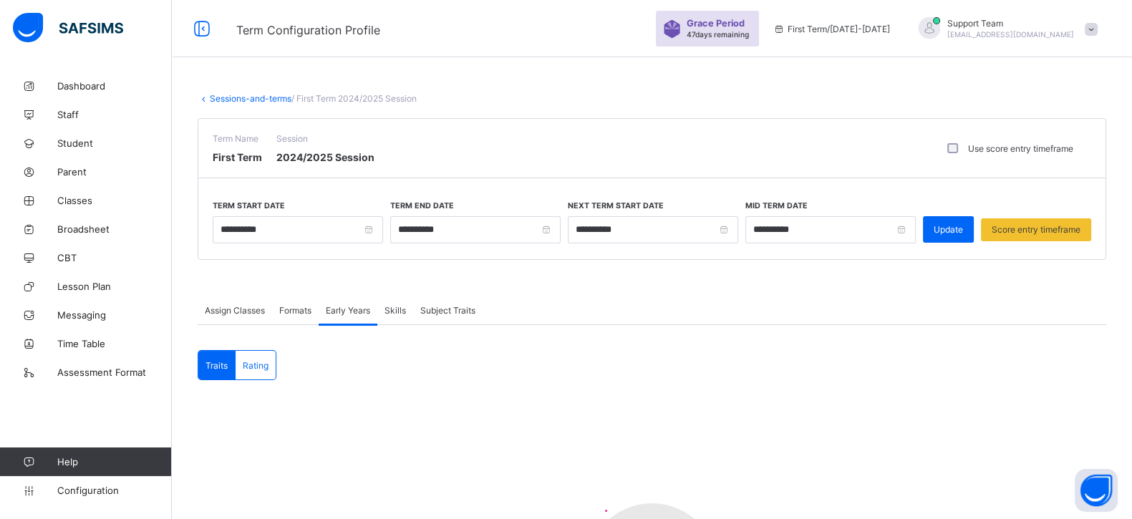
click at [259, 372] on div "Rating" at bounding box center [256, 365] width 40 height 29
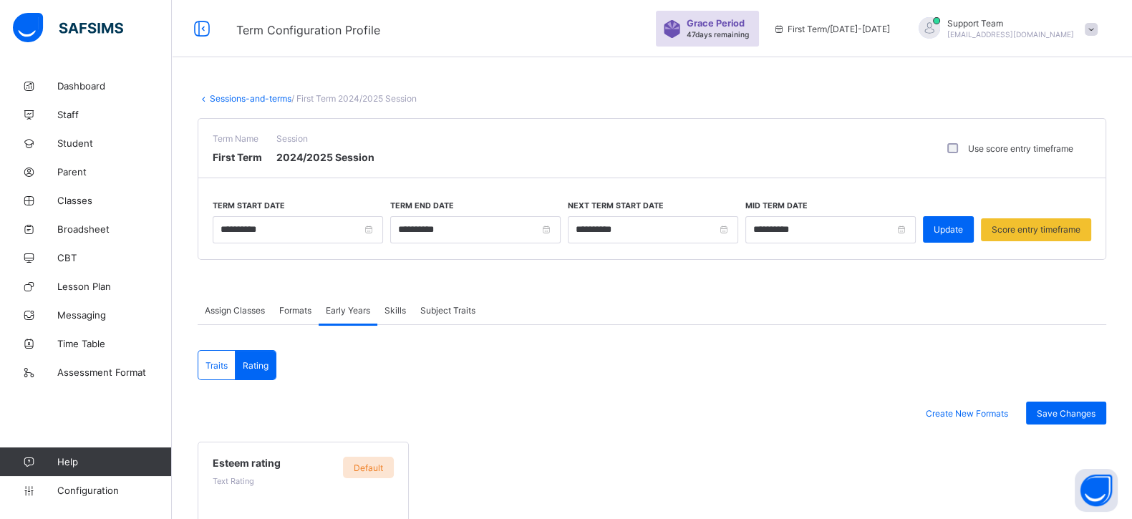
click at [298, 305] on span "Formats" at bounding box center [295, 310] width 32 height 11
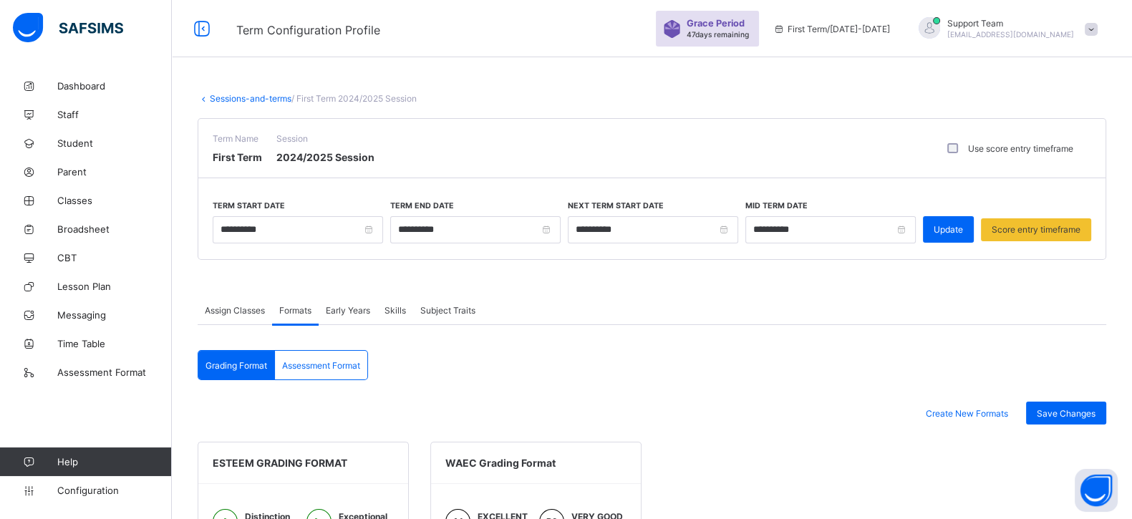
click at [333, 299] on div "Early Years" at bounding box center [348, 310] width 59 height 29
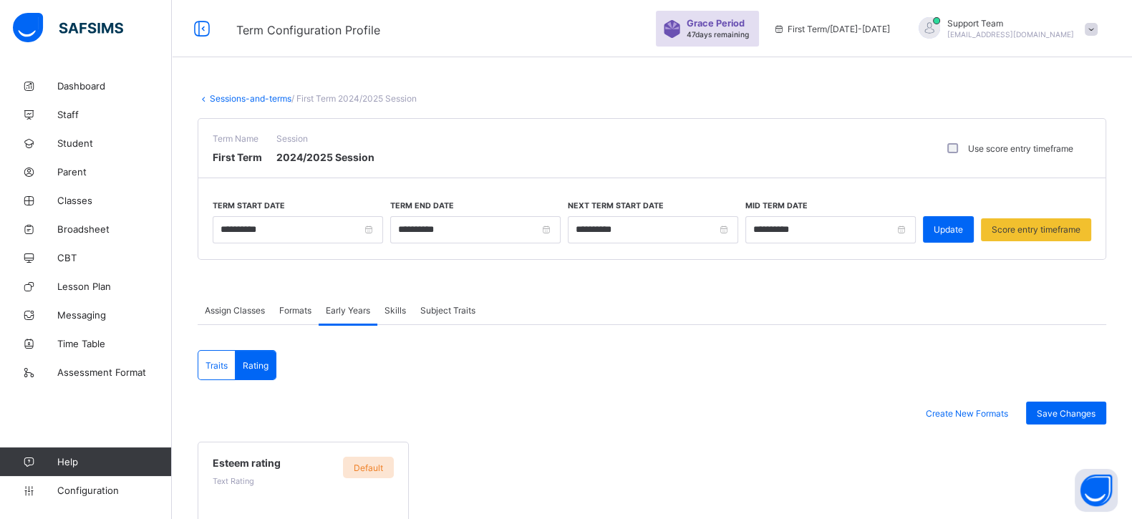
click at [377, 303] on div "Early Years" at bounding box center [348, 310] width 59 height 29
click at [385, 304] on div "Skills" at bounding box center [395, 310] width 36 height 29
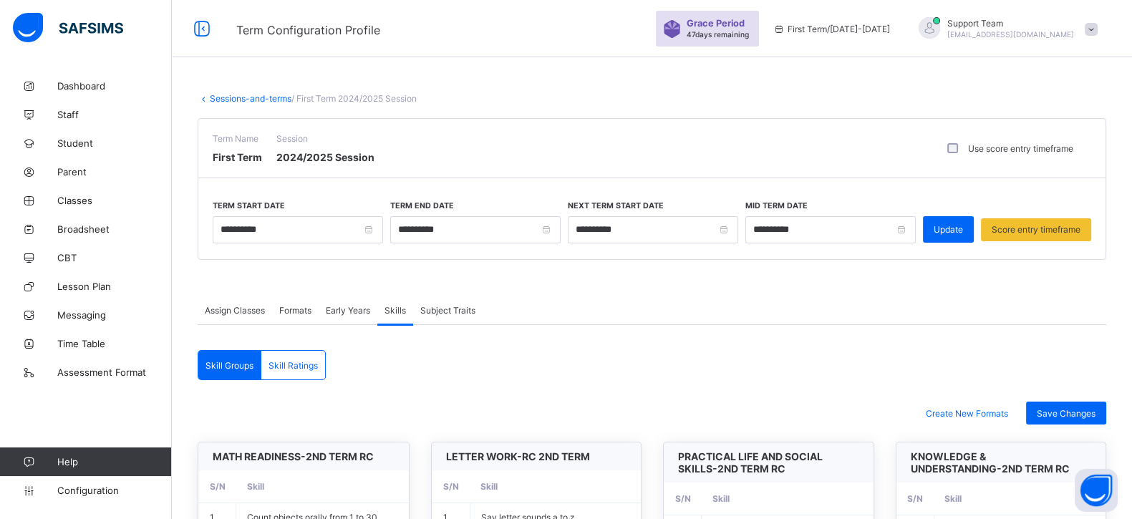
click at [444, 305] on span "Subject Traits" at bounding box center [447, 310] width 55 height 11
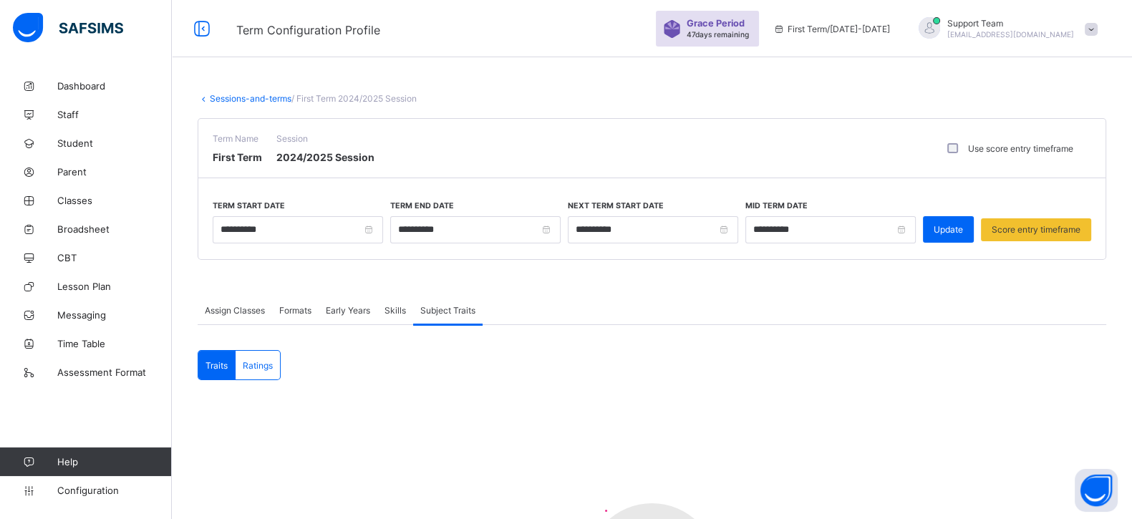
click at [371, 321] on div "Early Years" at bounding box center [348, 310] width 59 height 29
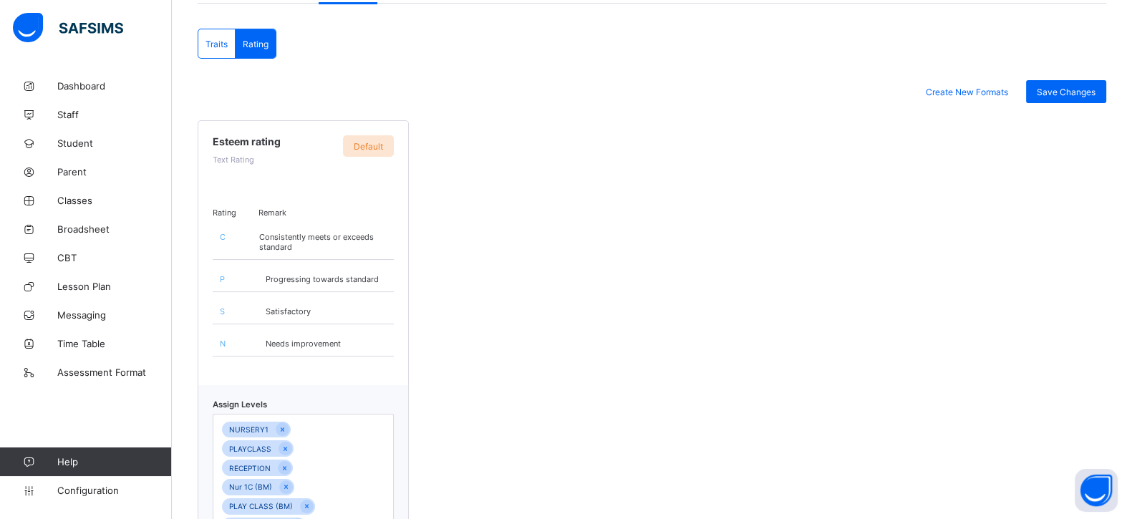
scroll to position [112, 0]
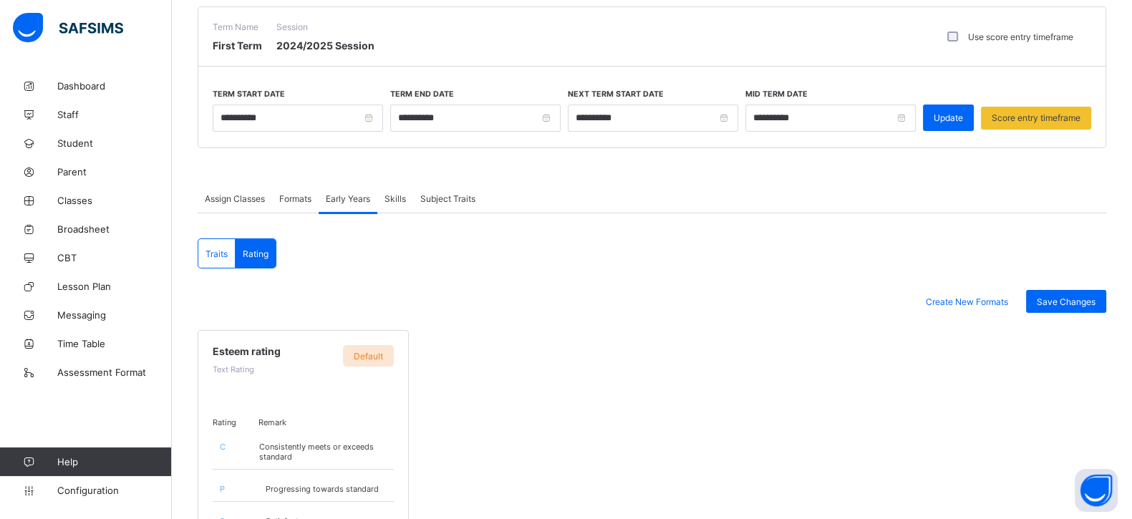
click at [199, 253] on div "Traits" at bounding box center [216, 253] width 37 height 29
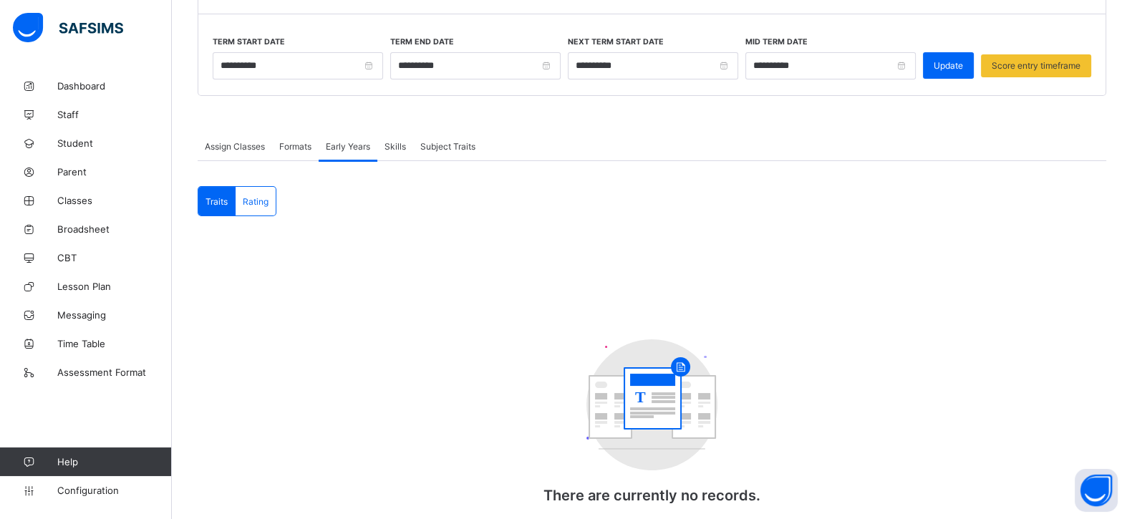
scroll to position [205, 0]
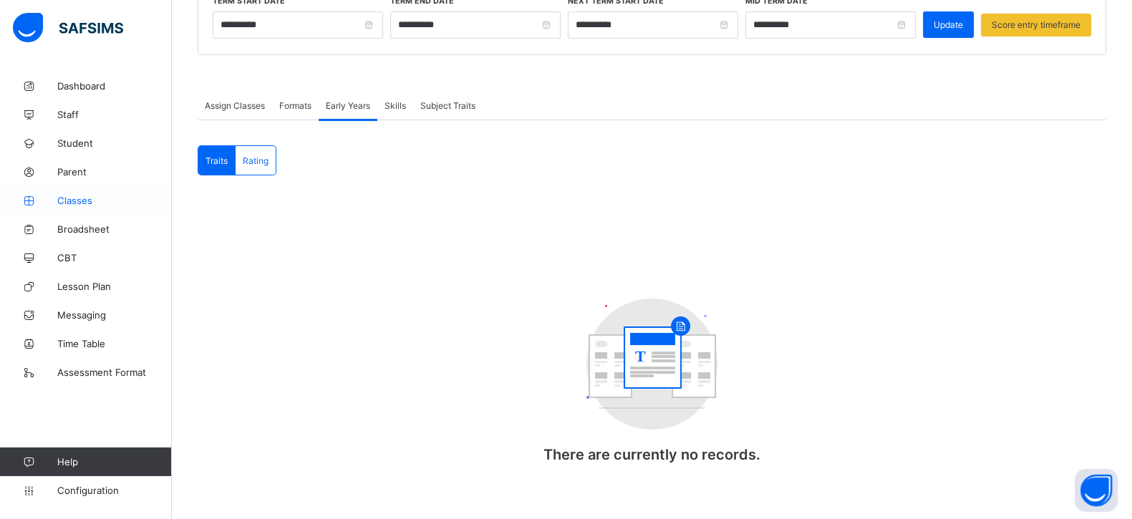
click at [89, 195] on span "Classes" at bounding box center [114, 200] width 115 height 11
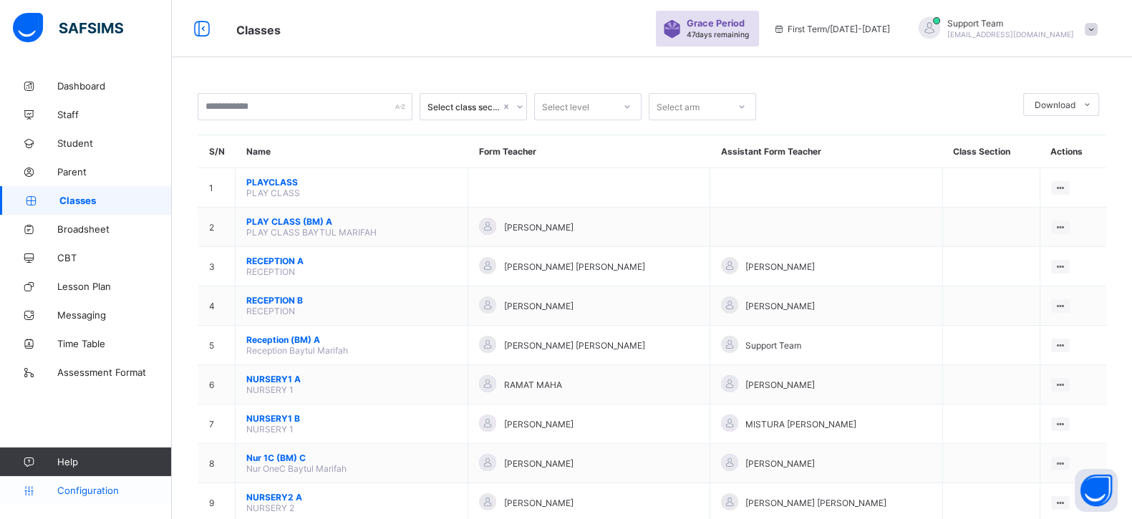
click at [83, 481] on link "Configuration" at bounding box center [85, 490] width 171 height 29
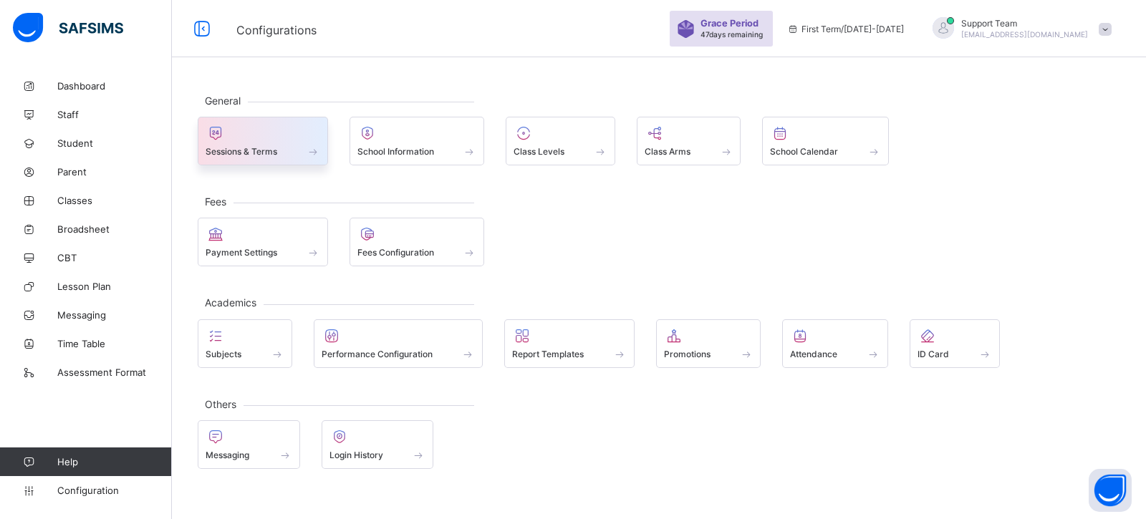
click at [241, 150] on span "Sessions & Terms" at bounding box center [241, 151] width 72 height 11
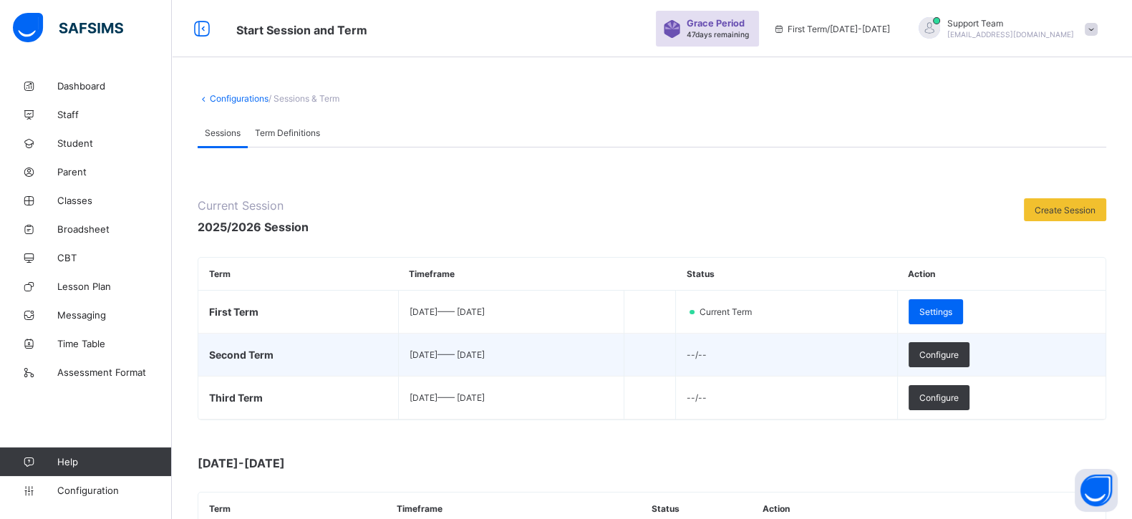
scroll to position [268, 0]
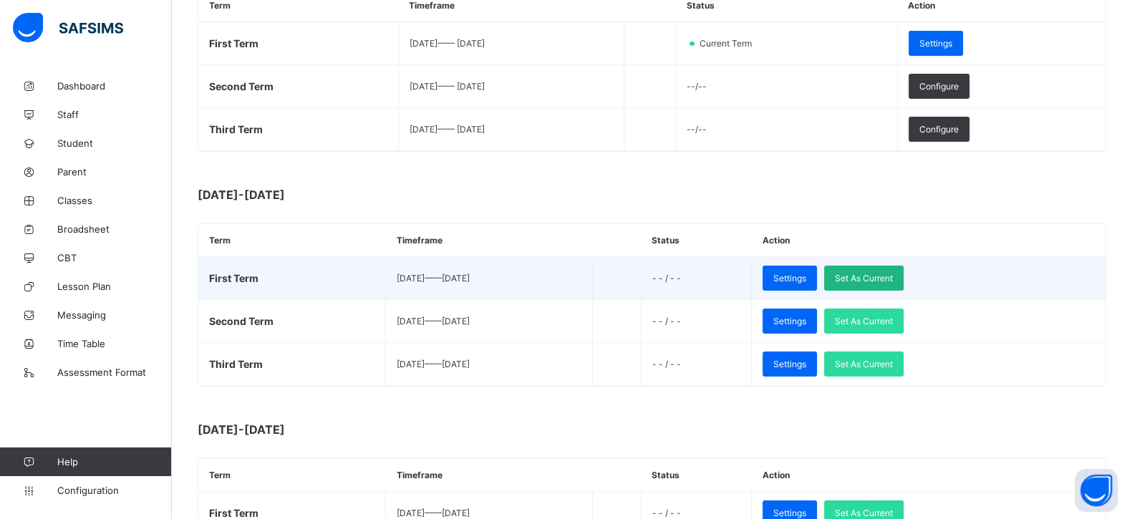
click at [893, 273] on span "Set As Current" at bounding box center [864, 278] width 58 height 11
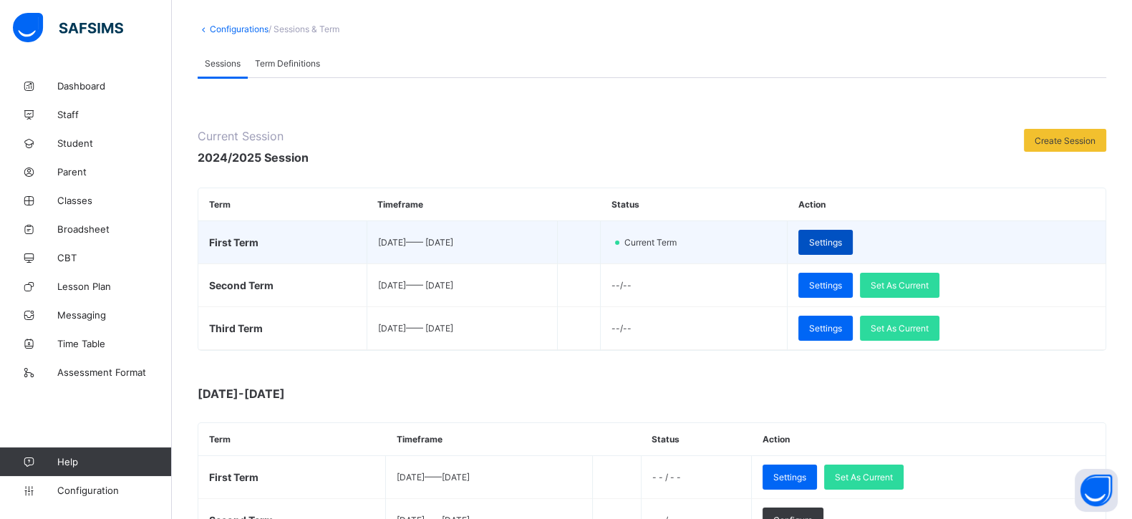
scroll to position [89, 0]
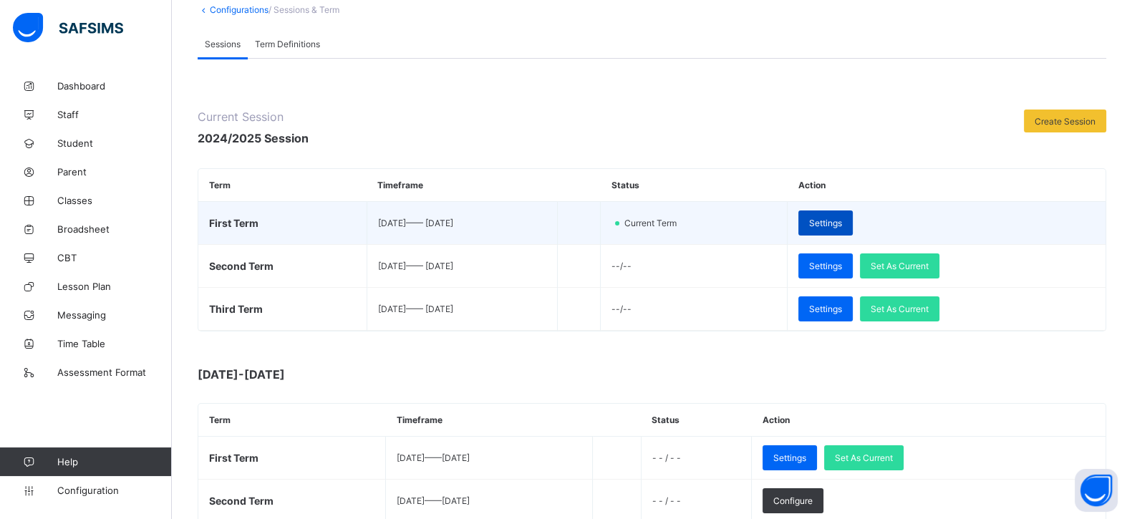
click at [842, 218] on span "Settings" at bounding box center [825, 223] width 33 height 11
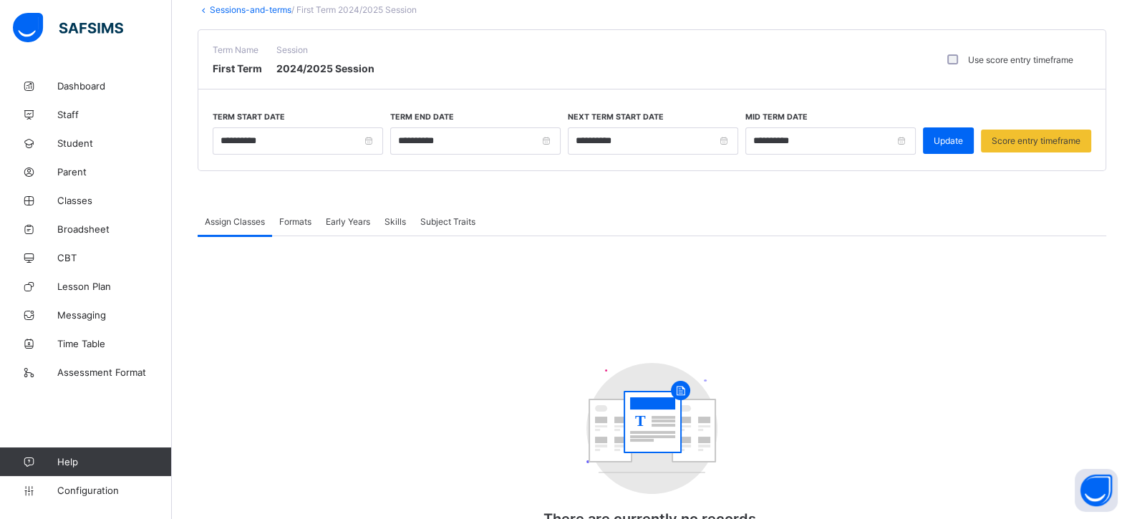
click at [347, 216] on span "Early Years" at bounding box center [348, 221] width 44 height 11
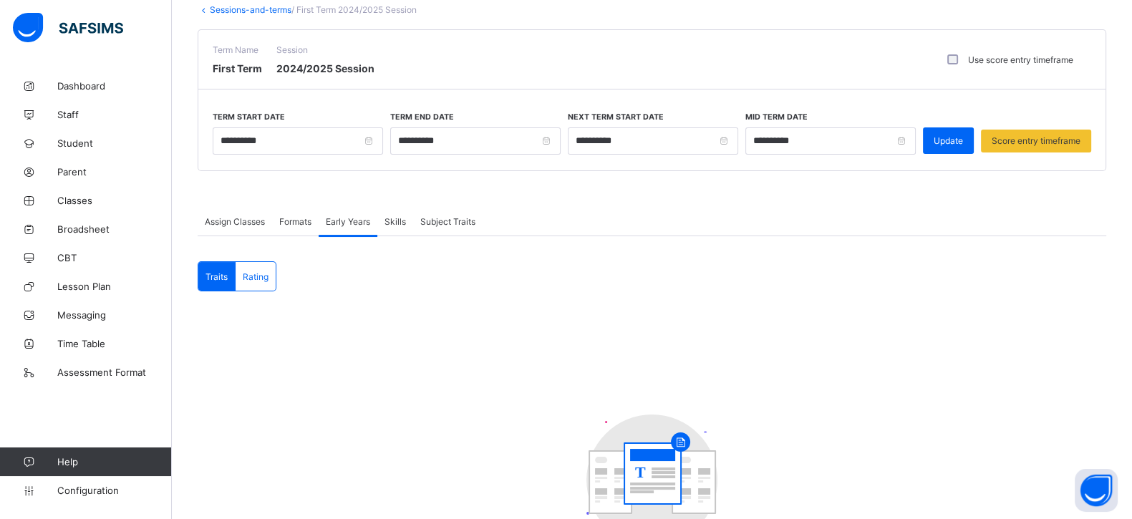
click at [243, 216] on span "Assign Classes" at bounding box center [235, 221] width 60 height 11
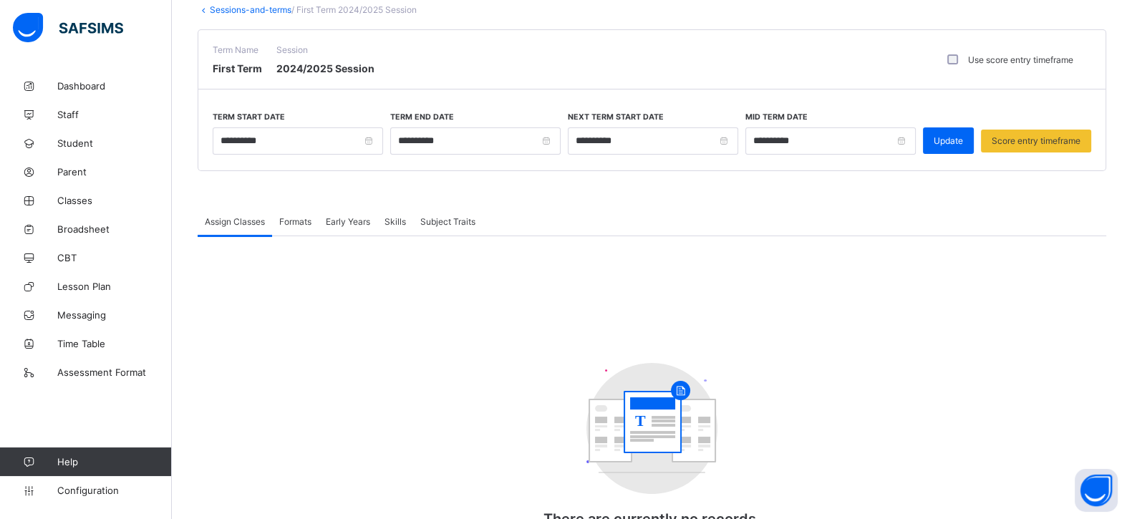
scroll to position [146, 0]
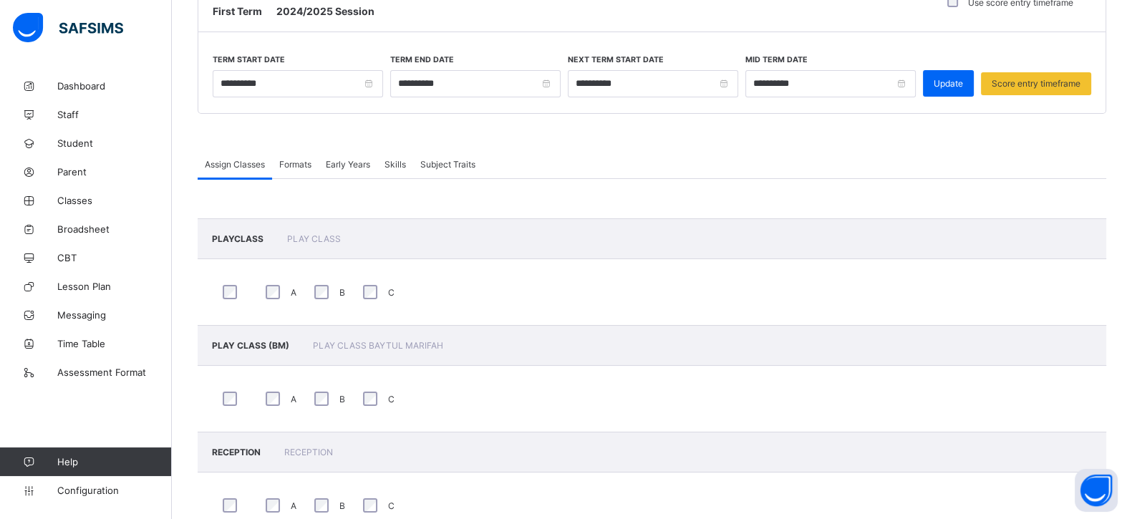
click at [309, 166] on div "Formats" at bounding box center [295, 164] width 47 height 29
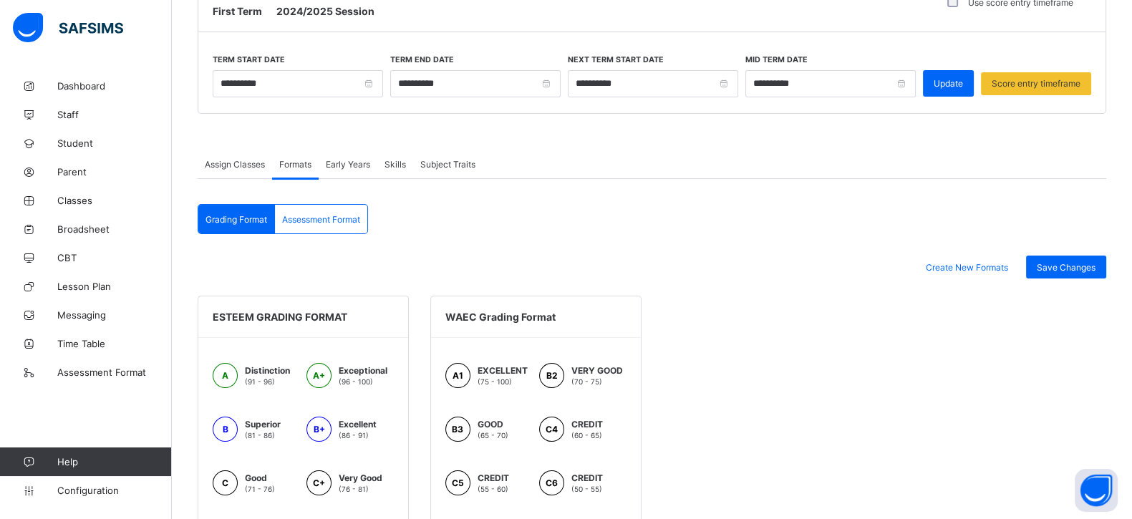
click at [251, 159] on span "Assign Classes" at bounding box center [235, 164] width 60 height 11
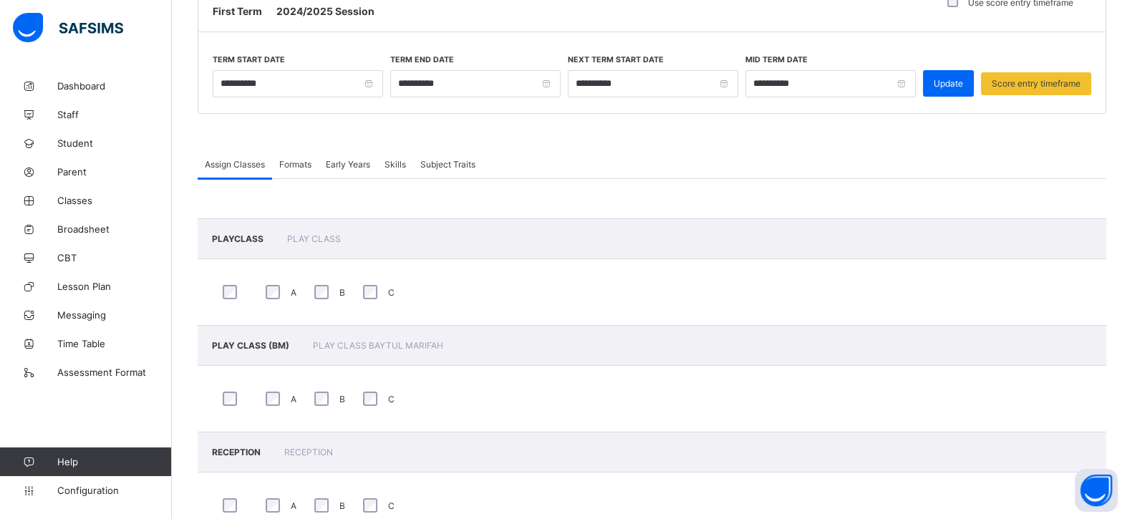
click at [367, 163] on span "Early Years" at bounding box center [348, 164] width 44 height 11
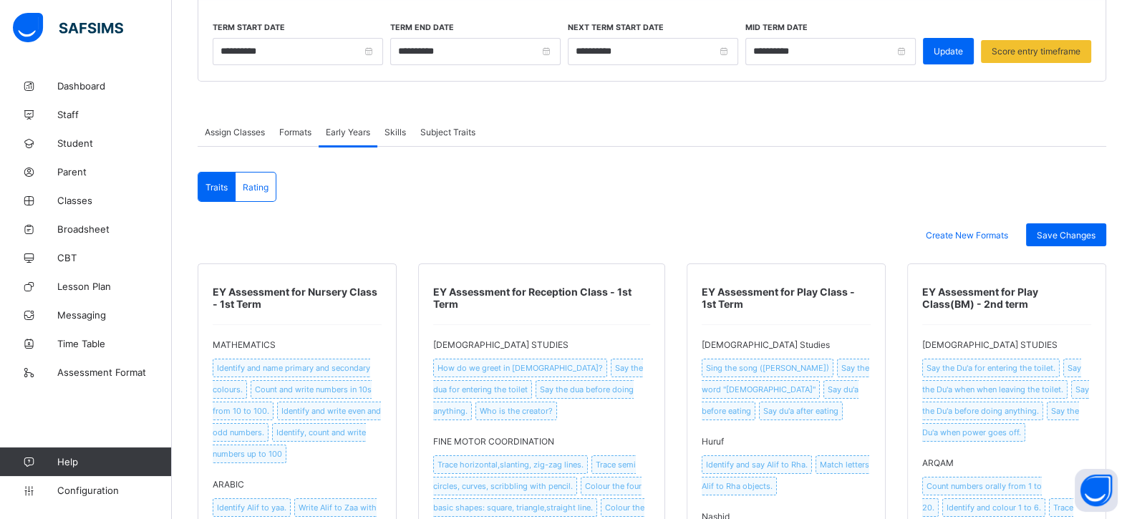
scroll to position [0, 0]
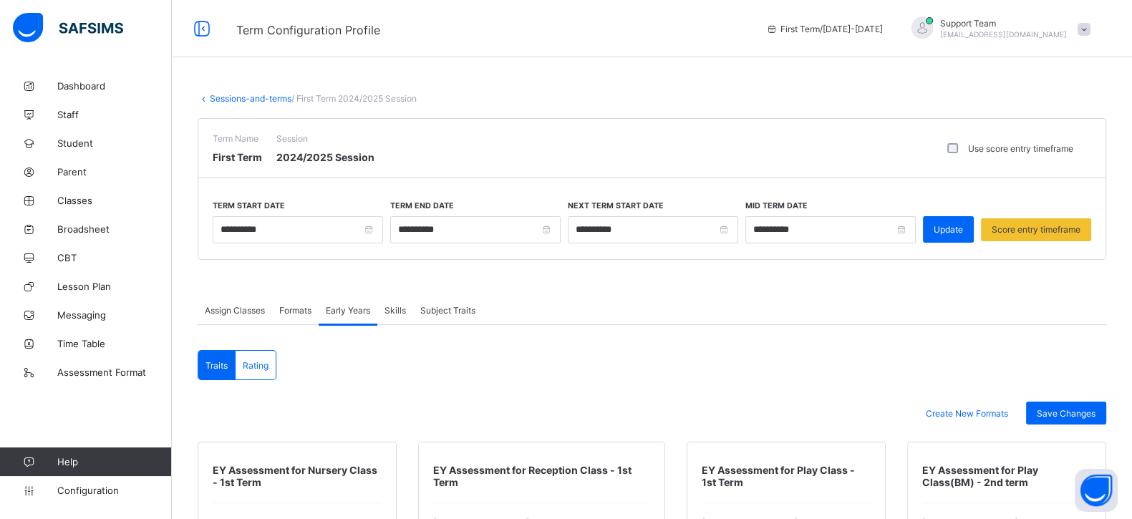
click at [251, 100] on link "Sessions-and-terms" at bounding box center [251, 98] width 82 height 11
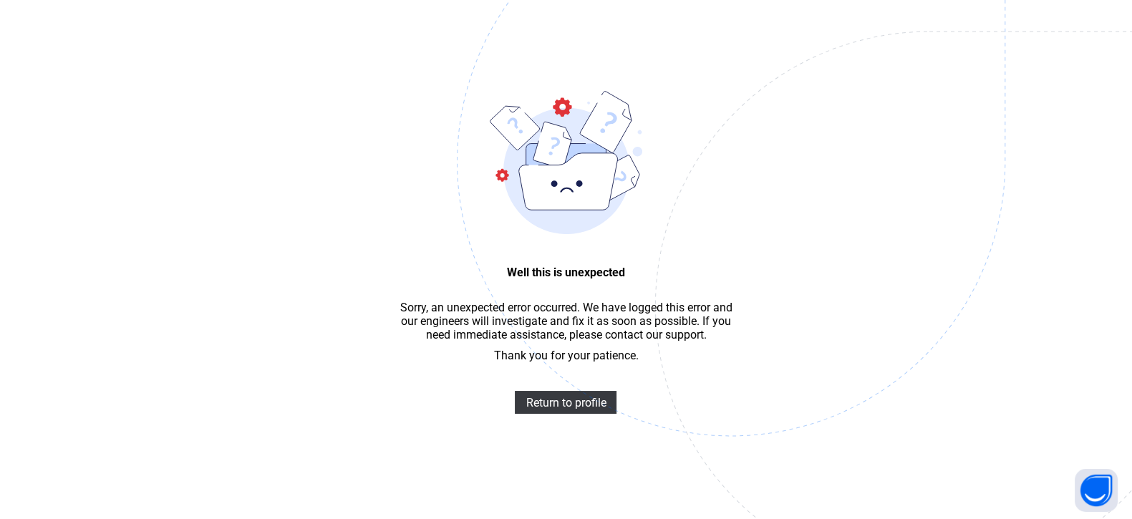
scroll to position [42, 0]
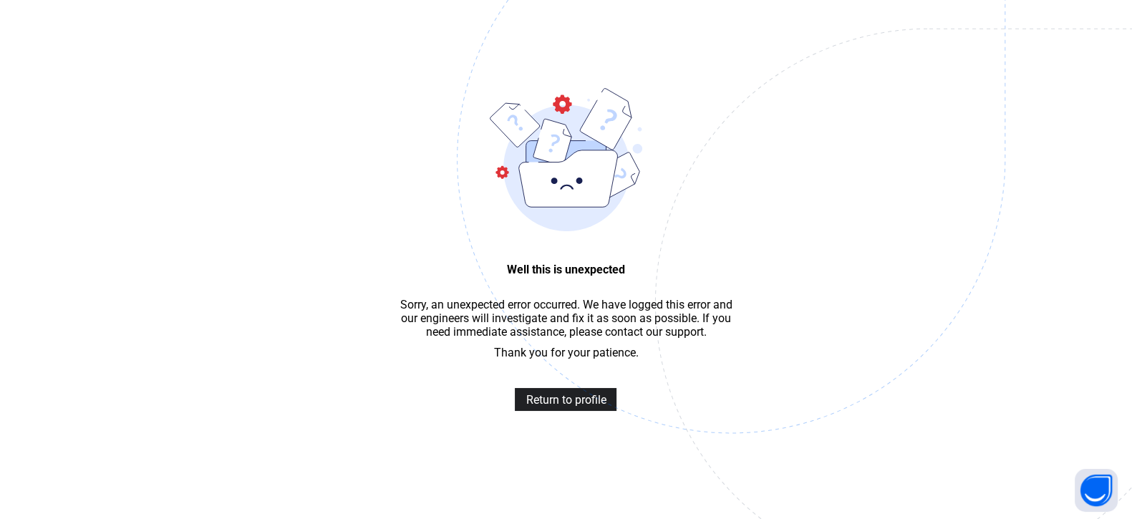
click at [569, 407] on span "Return to profile" at bounding box center [566, 400] width 80 height 14
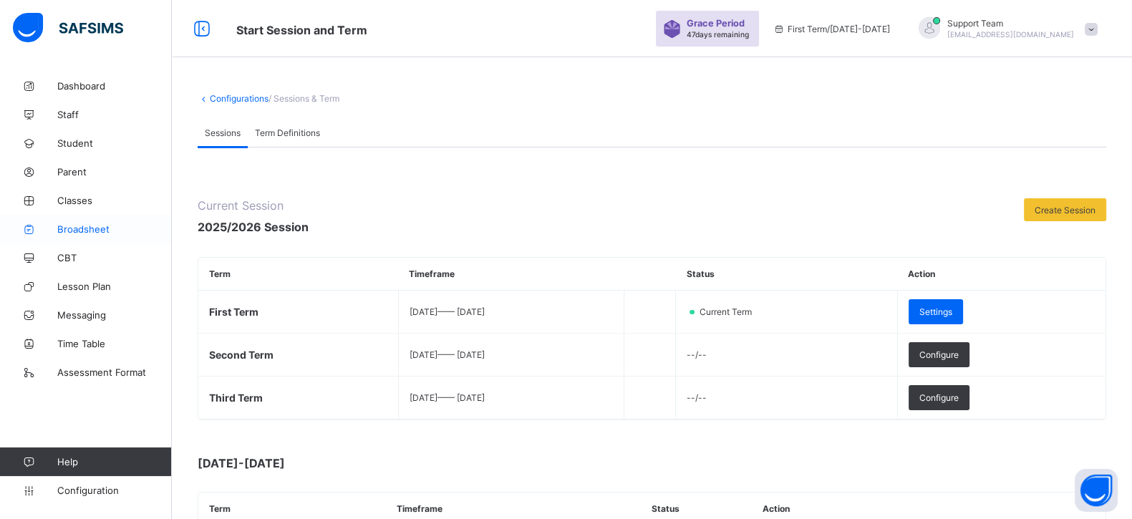
click at [81, 223] on span "Broadsheet" at bounding box center [114, 228] width 115 height 11
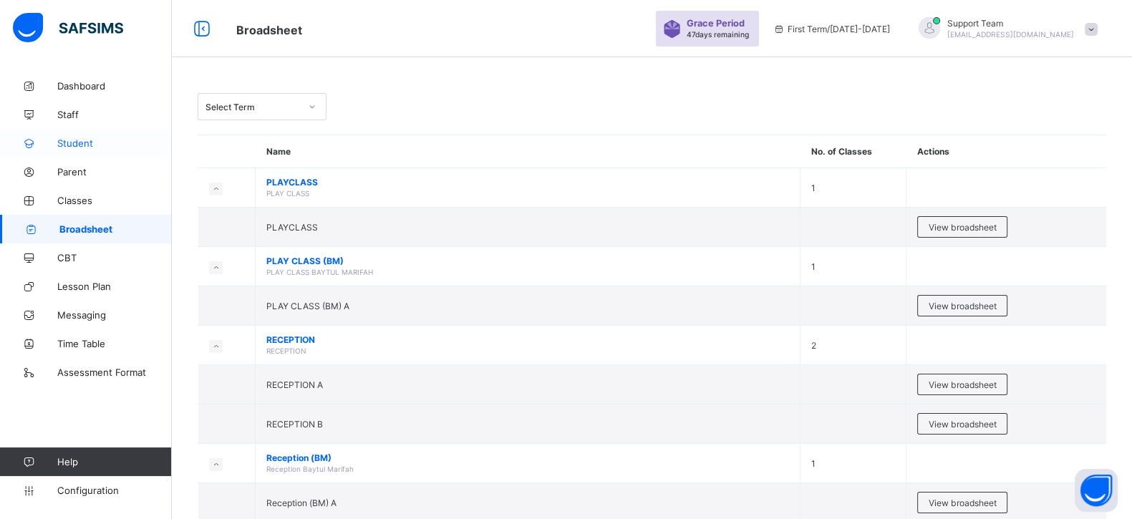
click at [79, 130] on link "Student" at bounding box center [86, 143] width 172 height 29
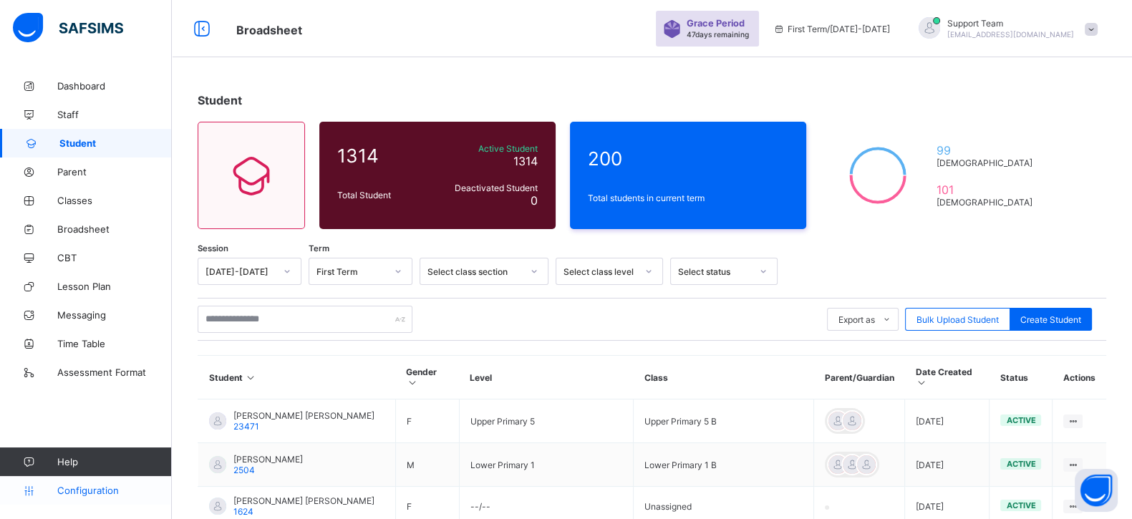
click at [87, 499] on link "Configuration" at bounding box center [85, 490] width 171 height 29
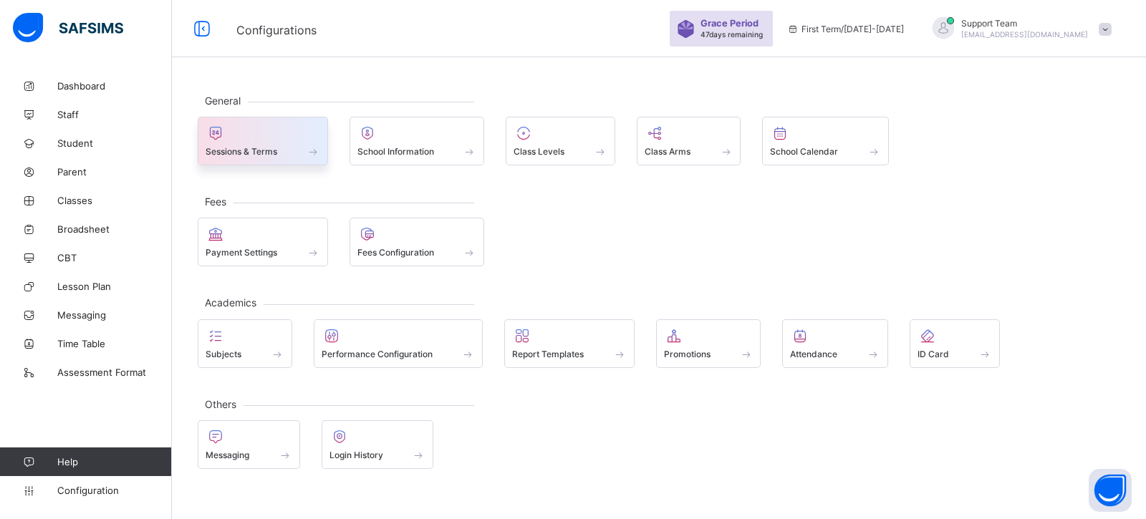
click at [246, 145] on div "Sessions & Terms" at bounding box center [262, 151] width 115 height 12
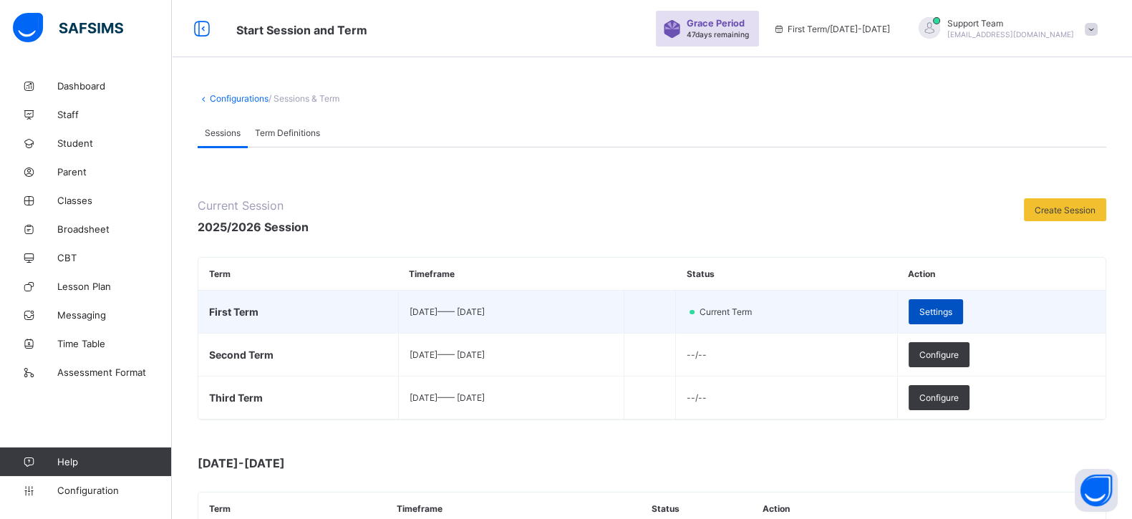
click at [952, 309] on span "Settings" at bounding box center [935, 311] width 33 height 11
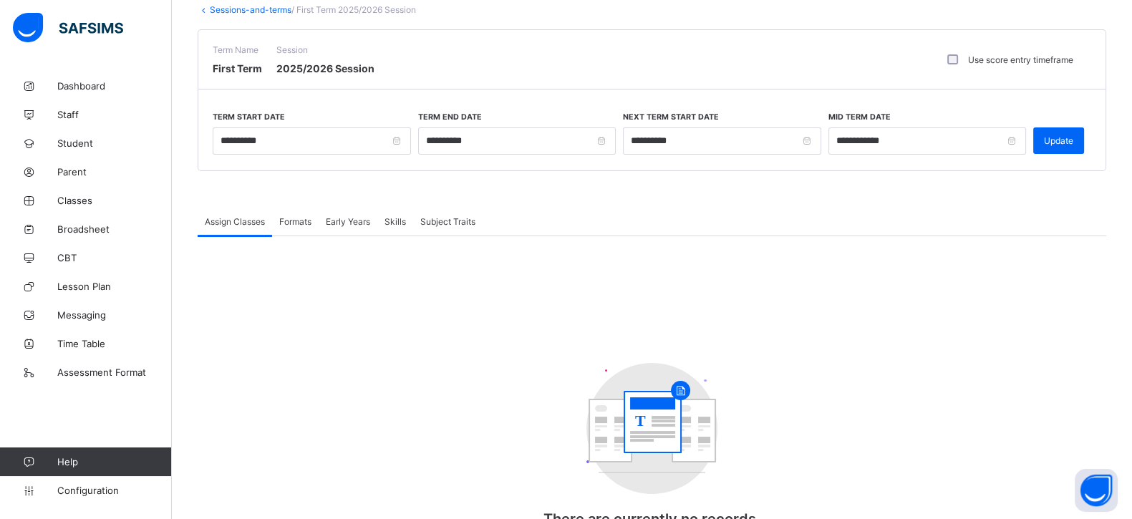
scroll to position [89, 0]
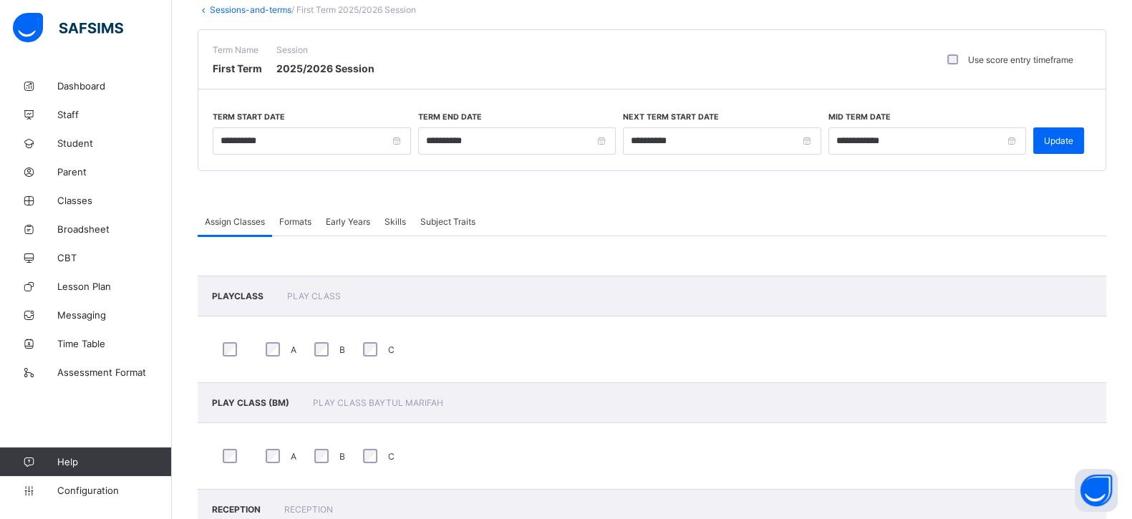
click at [333, 216] on span "Early Years" at bounding box center [348, 221] width 44 height 11
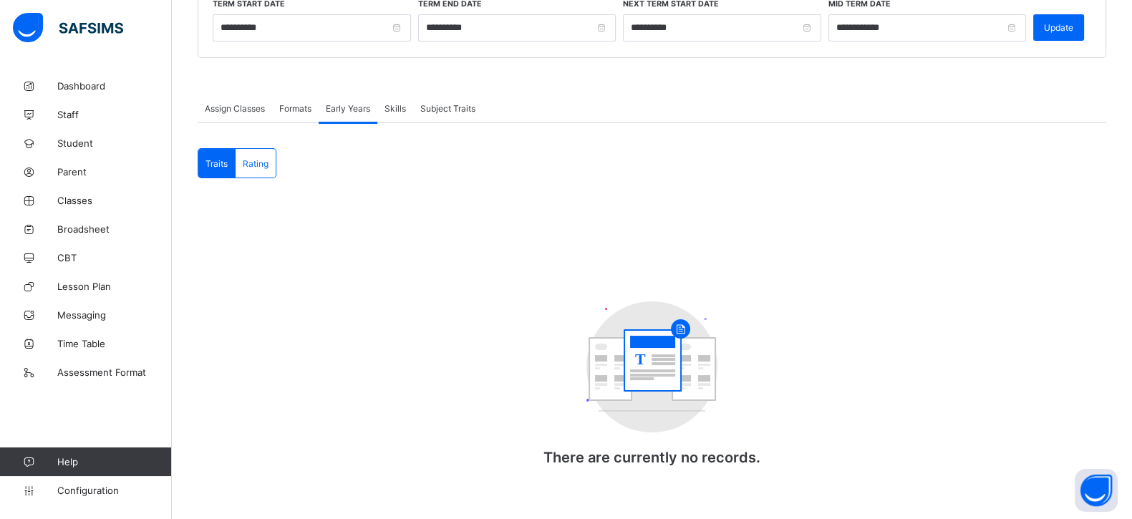
scroll to position [205, 0]
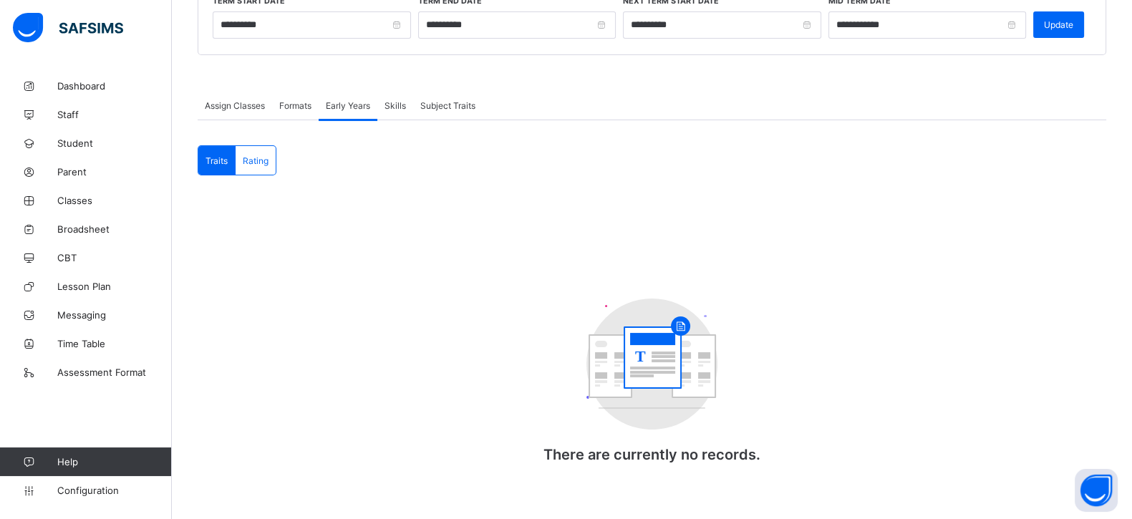
click at [254, 106] on span "Assign Classes" at bounding box center [235, 105] width 60 height 11
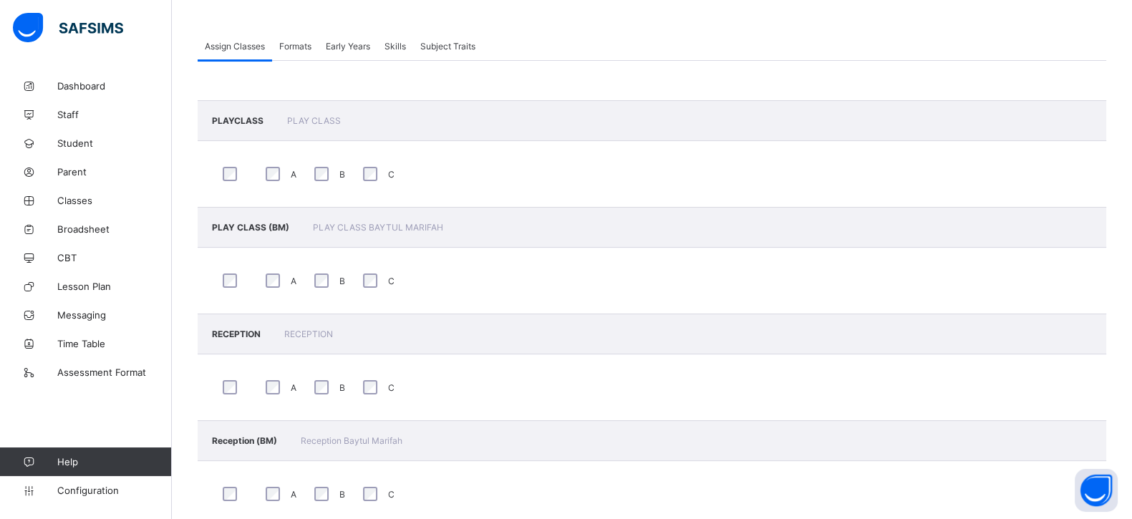
scroll to position [294, 0]
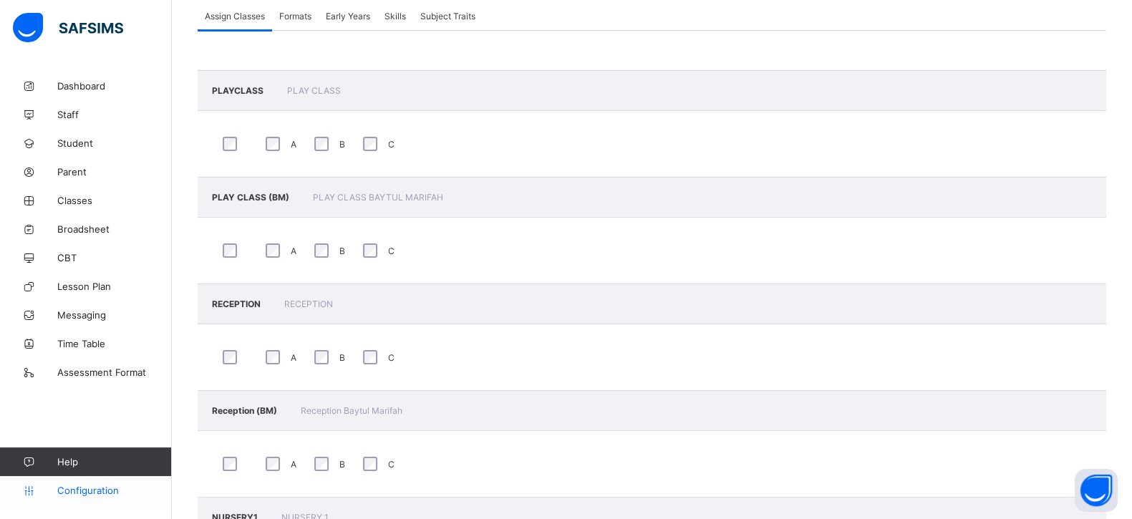
click at [106, 495] on span "Configuration" at bounding box center [114, 490] width 114 height 11
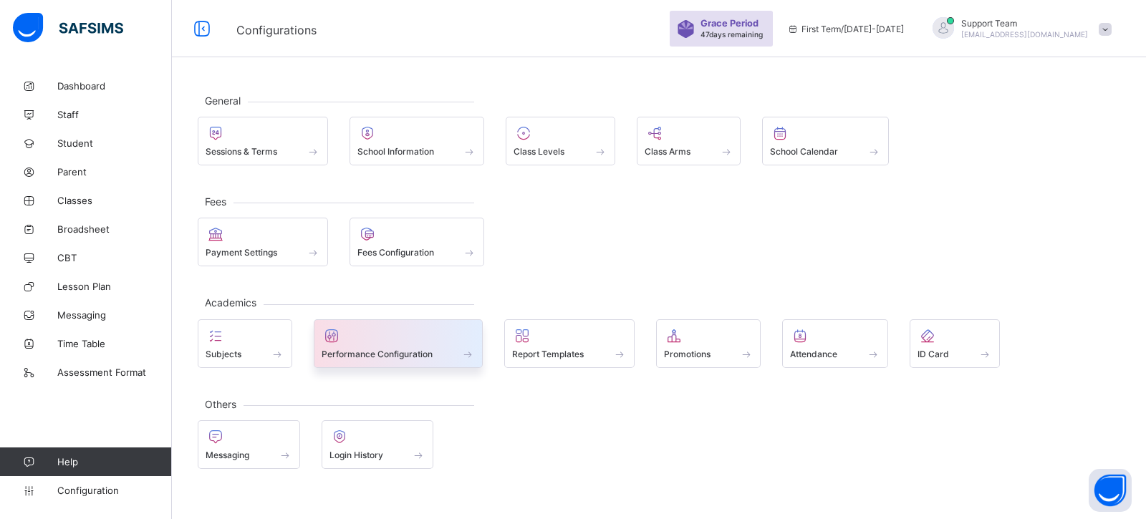
click at [367, 349] on span "Performance Configuration" at bounding box center [376, 354] width 111 height 11
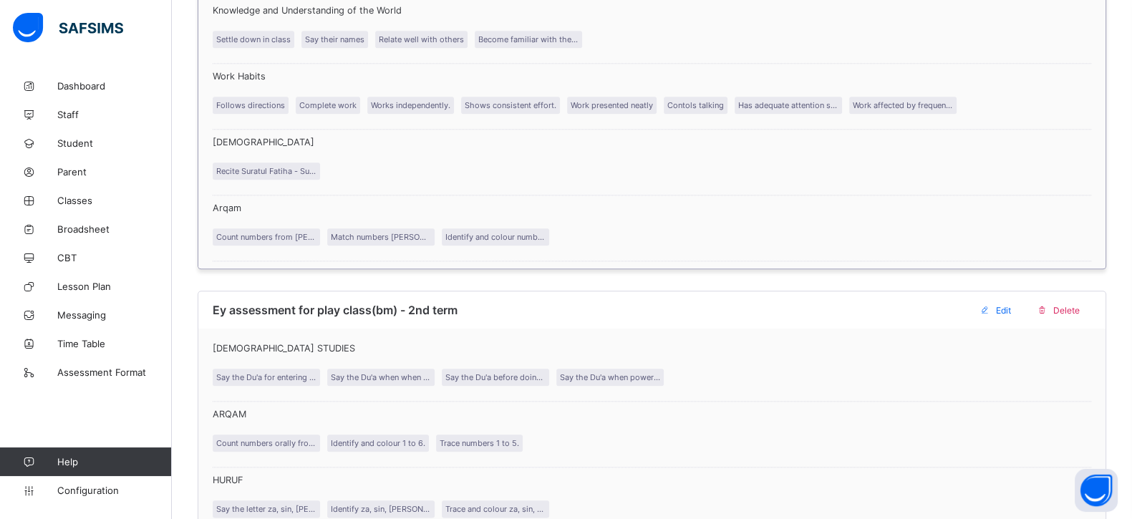
scroll to position [2148, 0]
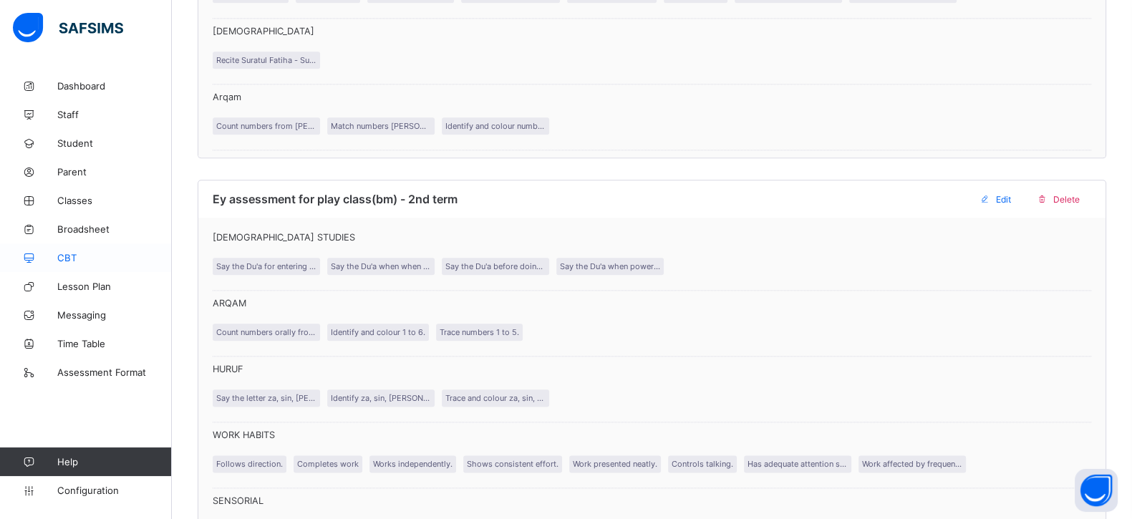
click at [58, 256] on span "CBT" at bounding box center [114, 257] width 115 height 11
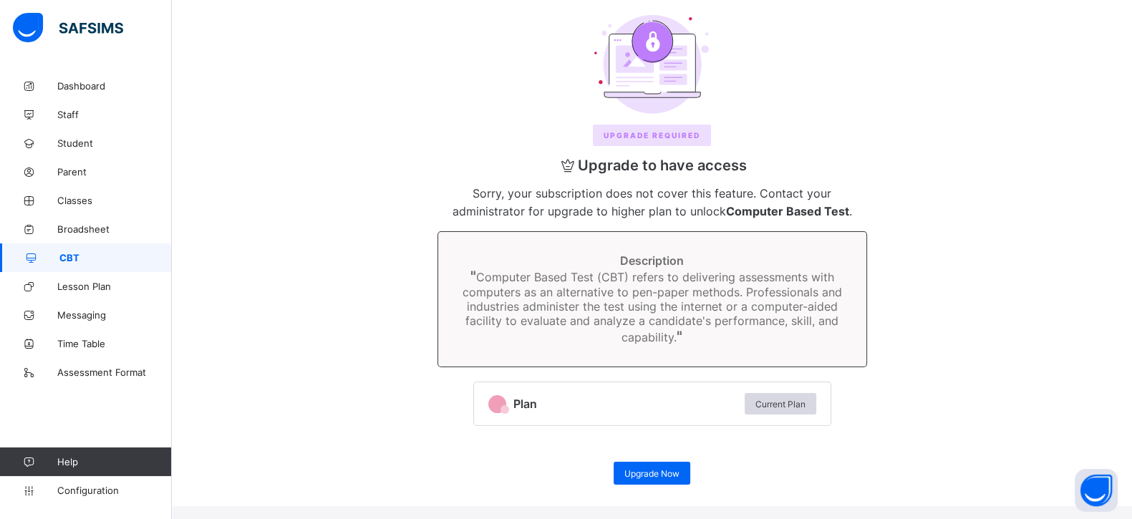
scroll to position [82, 0]
